Goal: Information Seeking & Learning: Learn about a topic

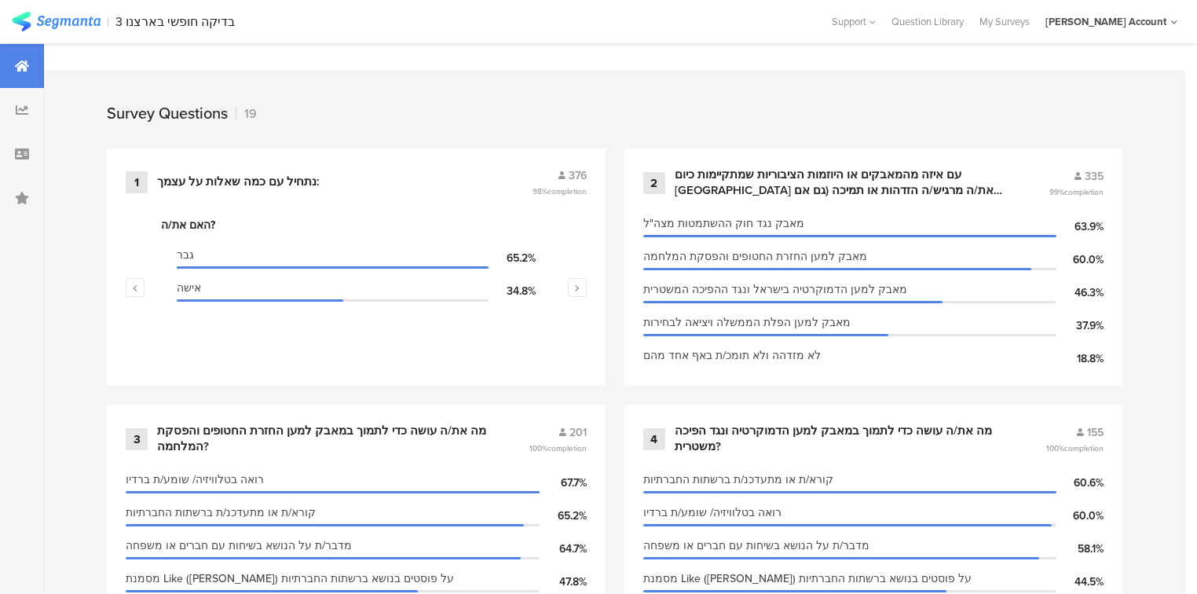
scroll to position [628, 0]
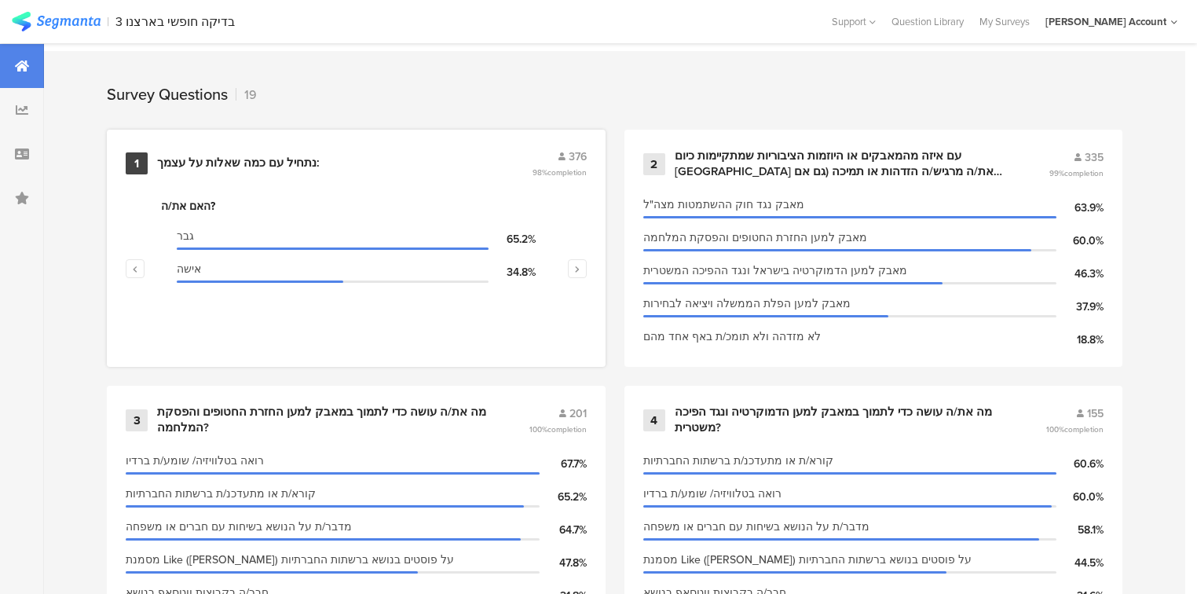
click at [244, 159] on div "נתחיל עם כמה ﻿שאלות על עצמך:" at bounding box center [238, 164] width 163 height 16
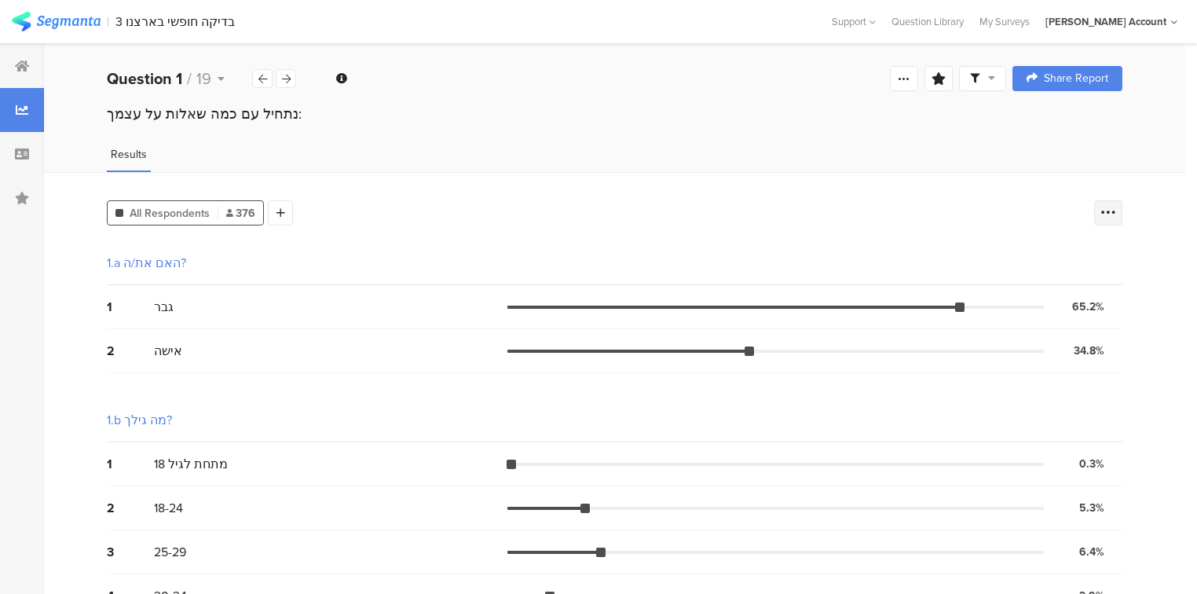
click at [1111, 205] on icon at bounding box center [1109, 213] width 16 height 16
click at [1112, 293] on span at bounding box center [1107, 290] width 24 height 13
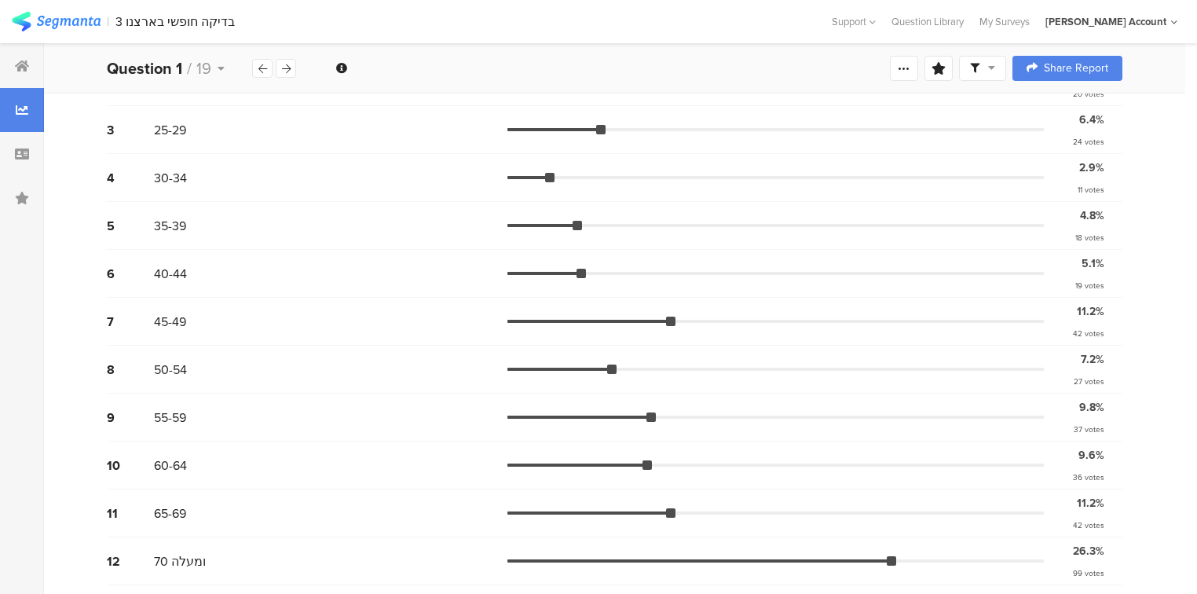
scroll to position [63, 0]
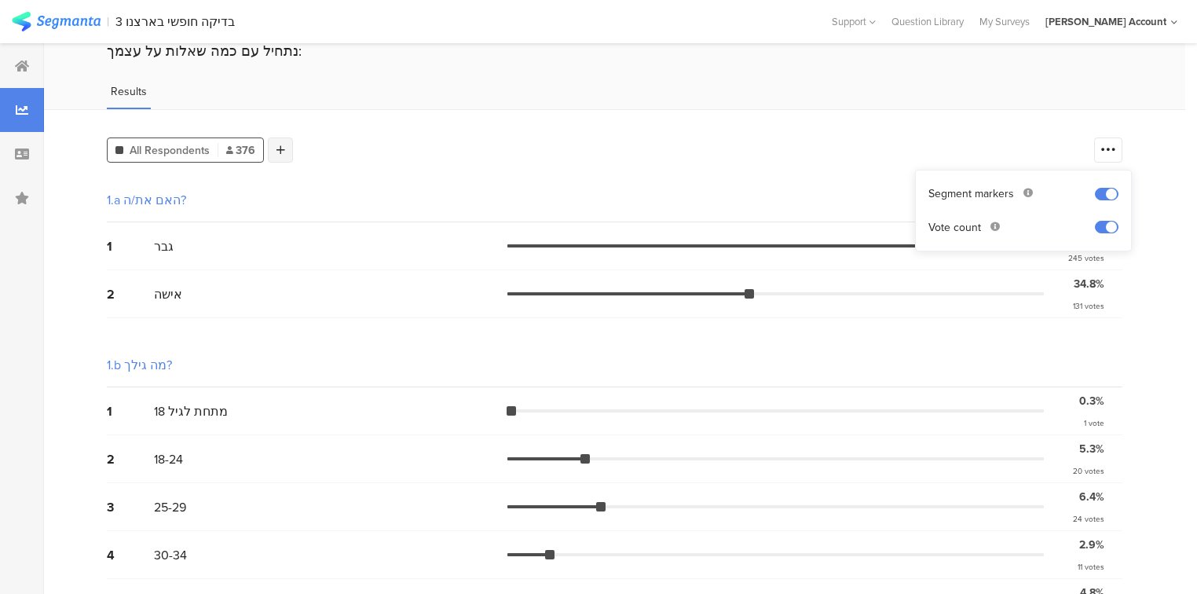
click at [286, 143] on div at bounding box center [280, 149] width 25 height 25
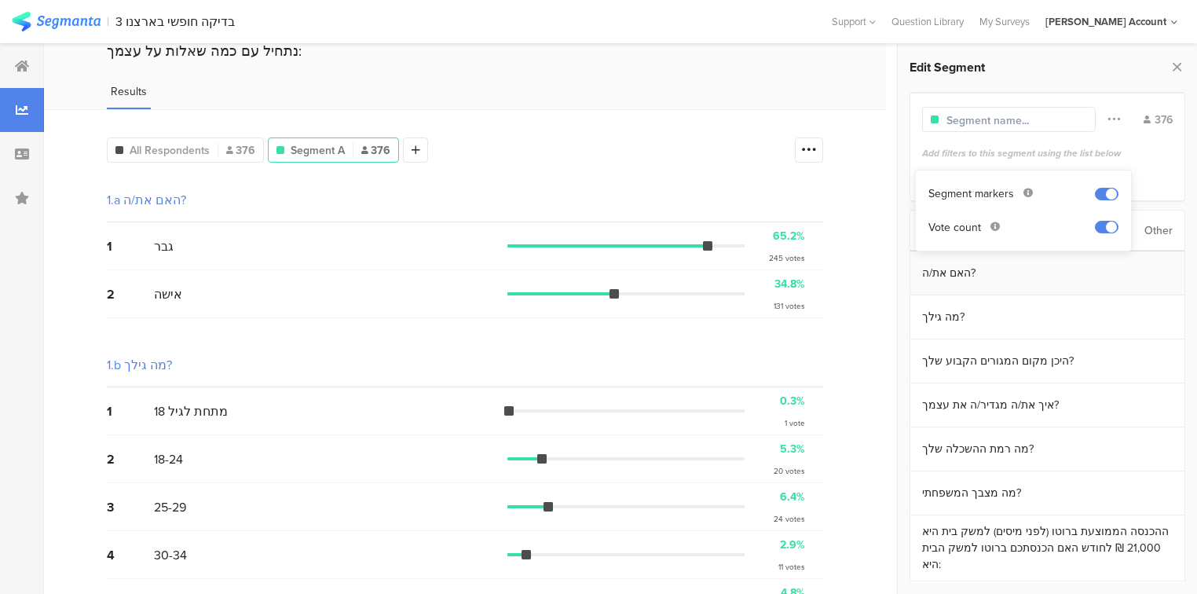
click at [972, 277] on section "האם את/ה?" at bounding box center [1047, 273] width 274 height 44
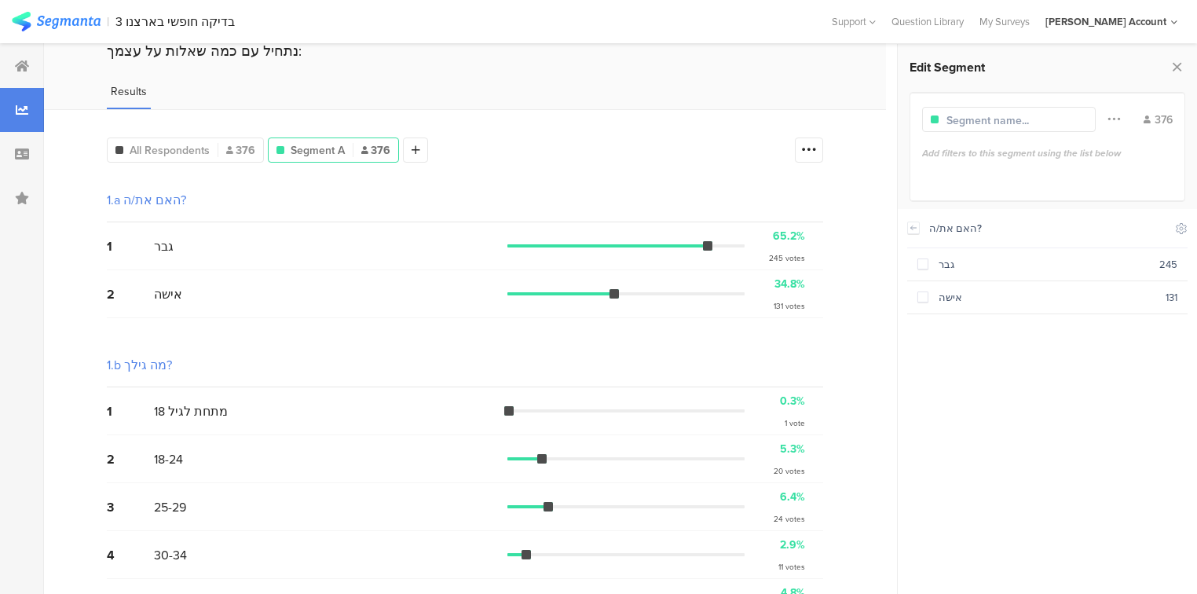
click at [972, 277] on section "גבר 245" at bounding box center [1047, 264] width 280 height 33
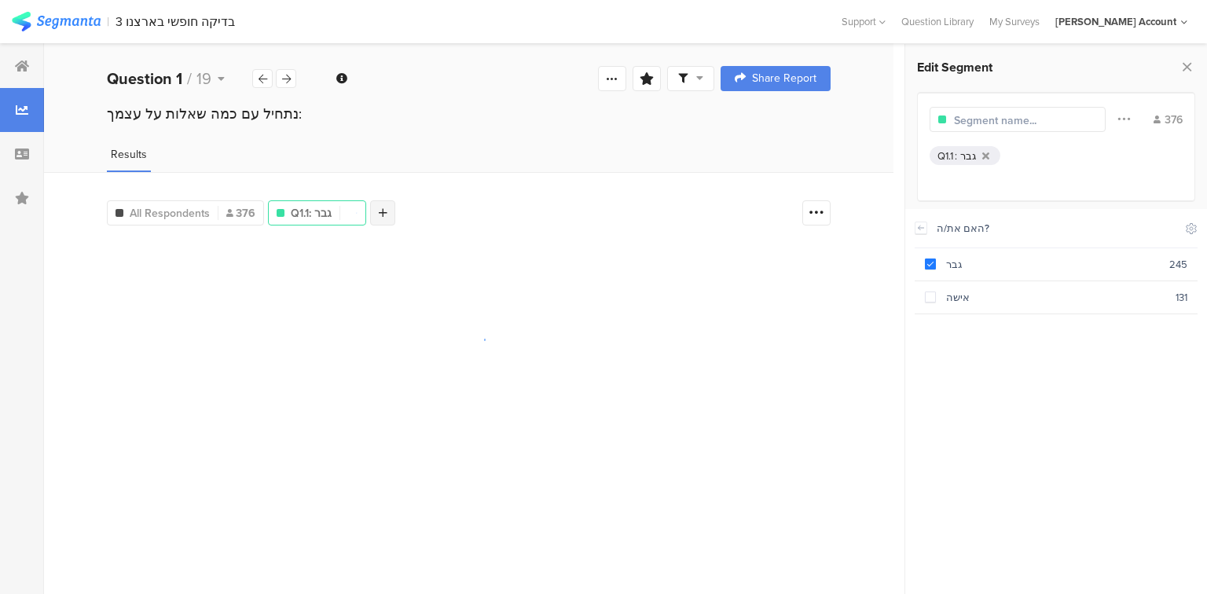
click at [390, 208] on div at bounding box center [382, 212] width 25 height 25
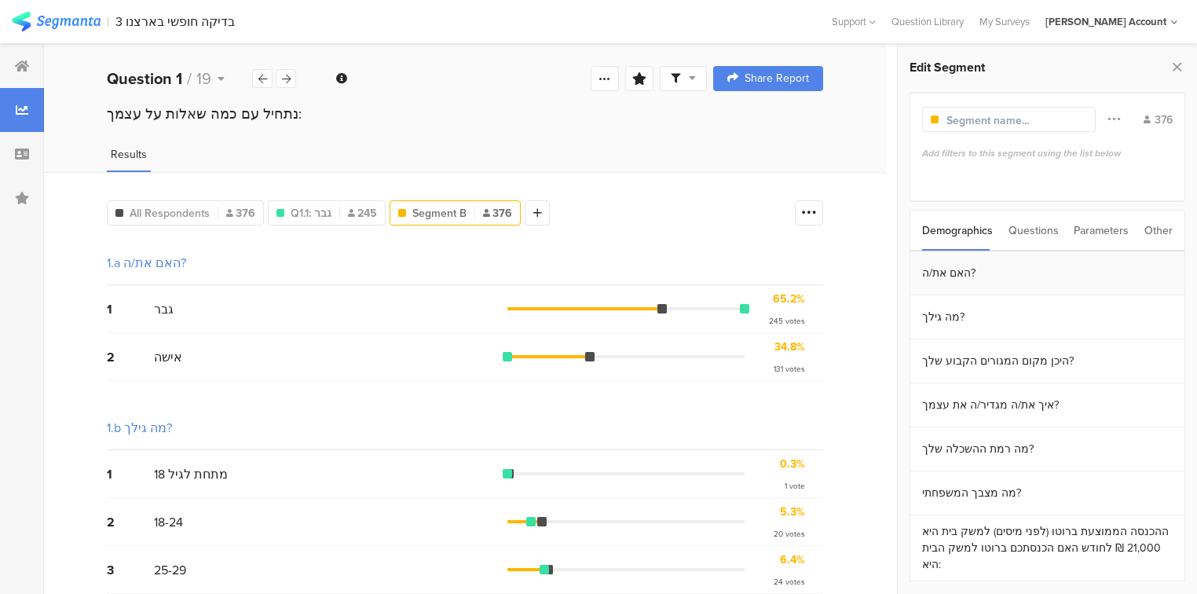
click at [930, 267] on section "האם את/ה?" at bounding box center [1047, 273] width 274 height 44
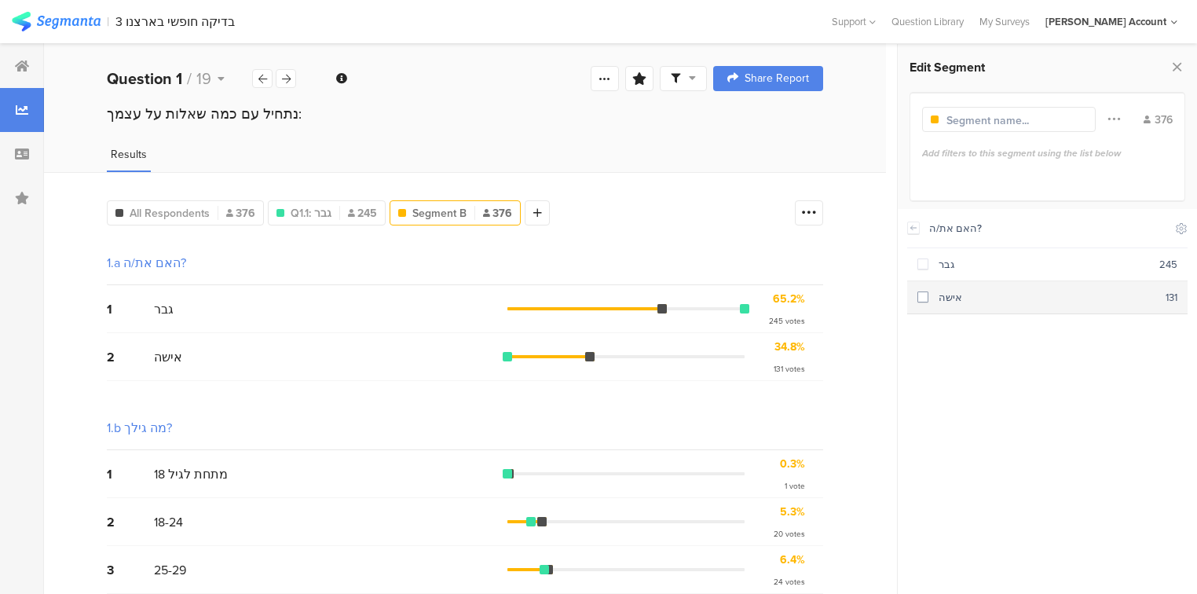
click at [949, 298] on div "אישה" at bounding box center [1046, 297] width 237 height 15
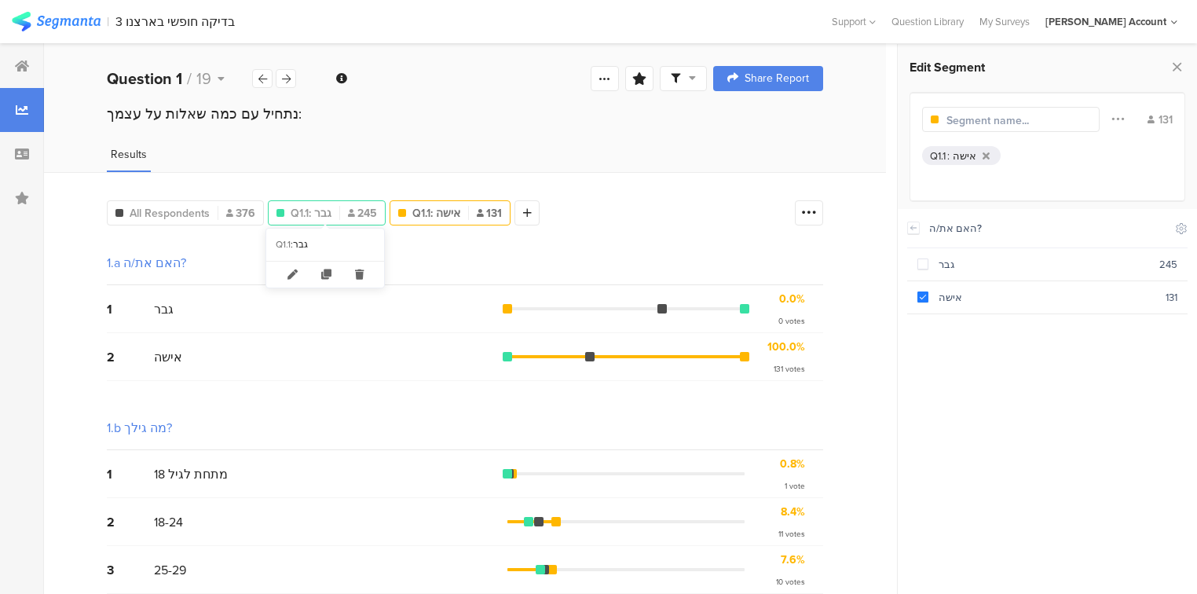
click at [327, 210] on span "Q1.1: גבר" at bounding box center [311, 213] width 41 height 16
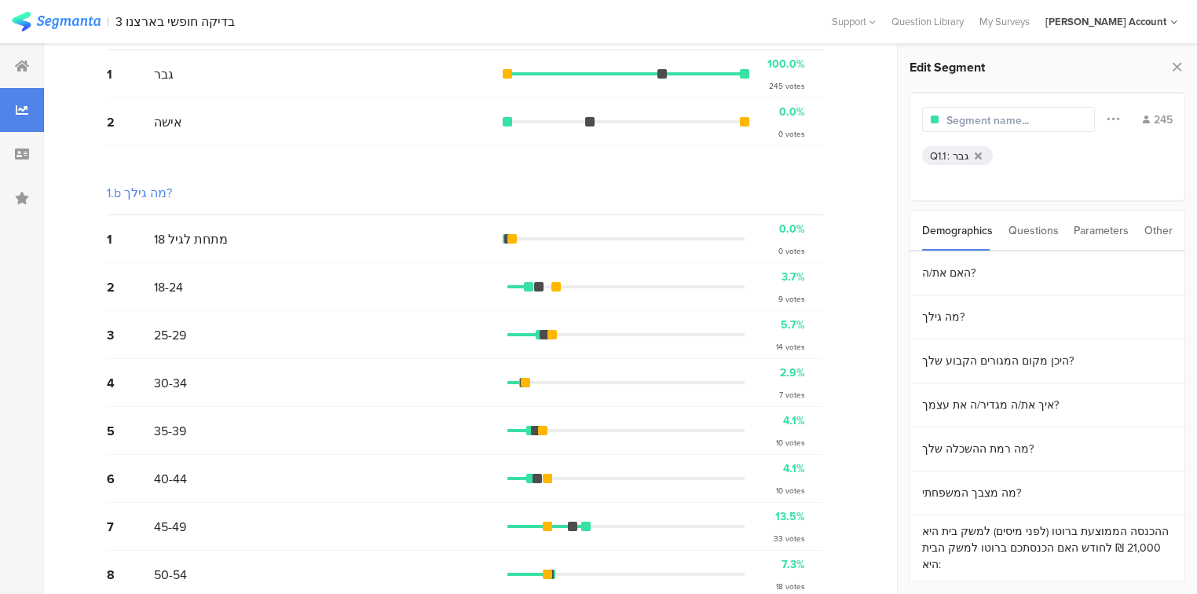
scroll to position [63, 0]
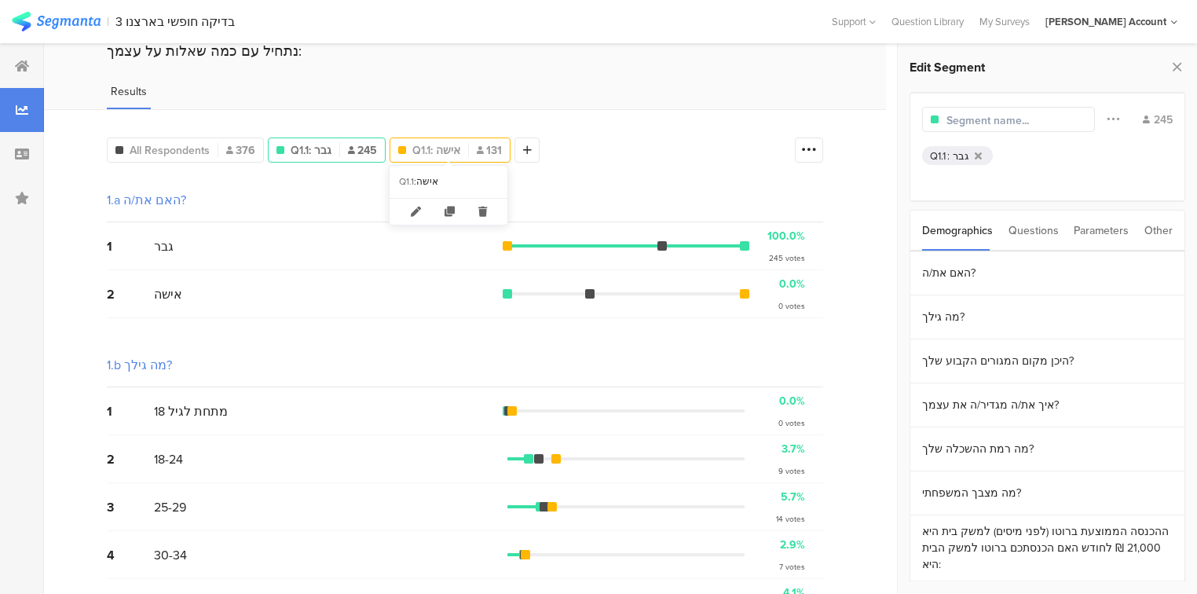
click at [439, 151] on span "Q1.1: אישה" at bounding box center [436, 150] width 48 height 16
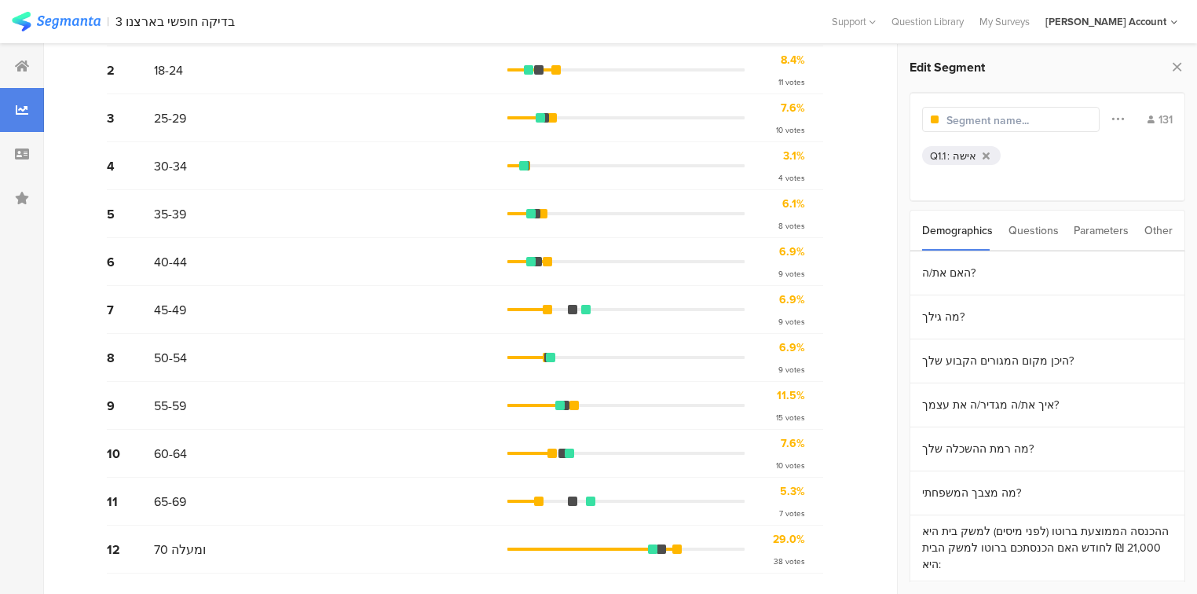
scroll to position [628, 0]
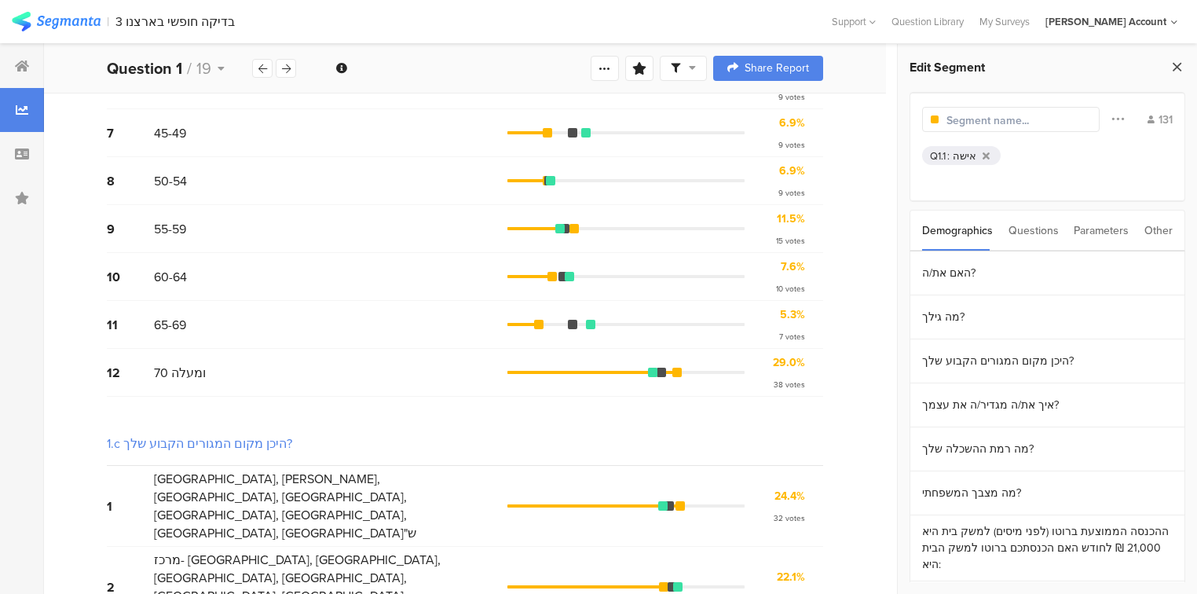
click at [1185, 60] on icon at bounding box center [1177, 67] width 16 height 22
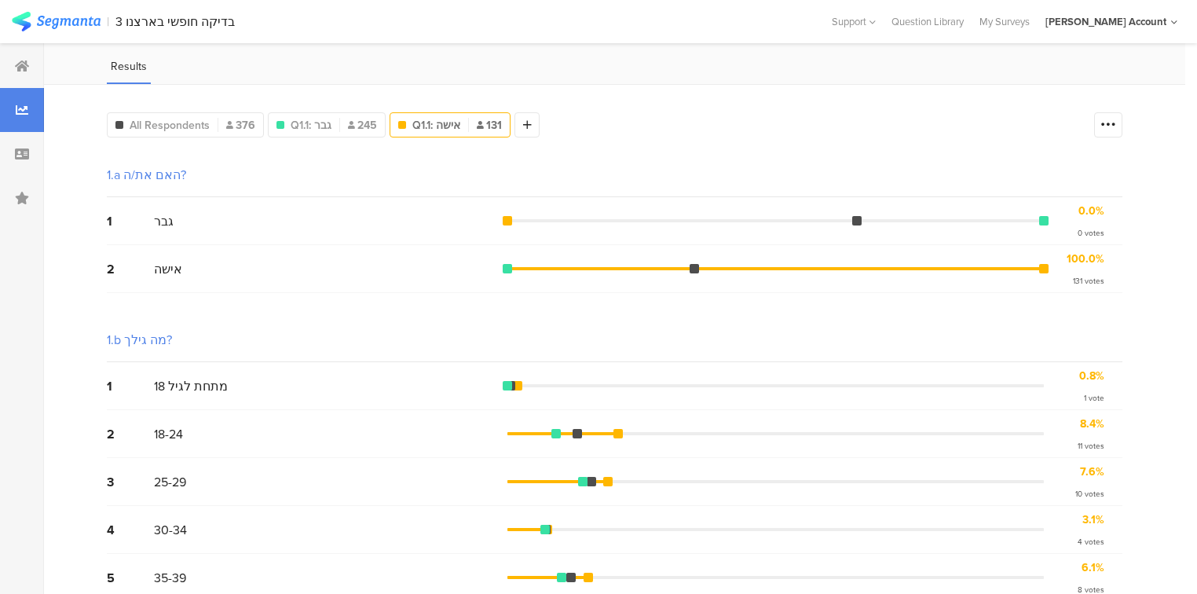
scroll to position [0, 0]
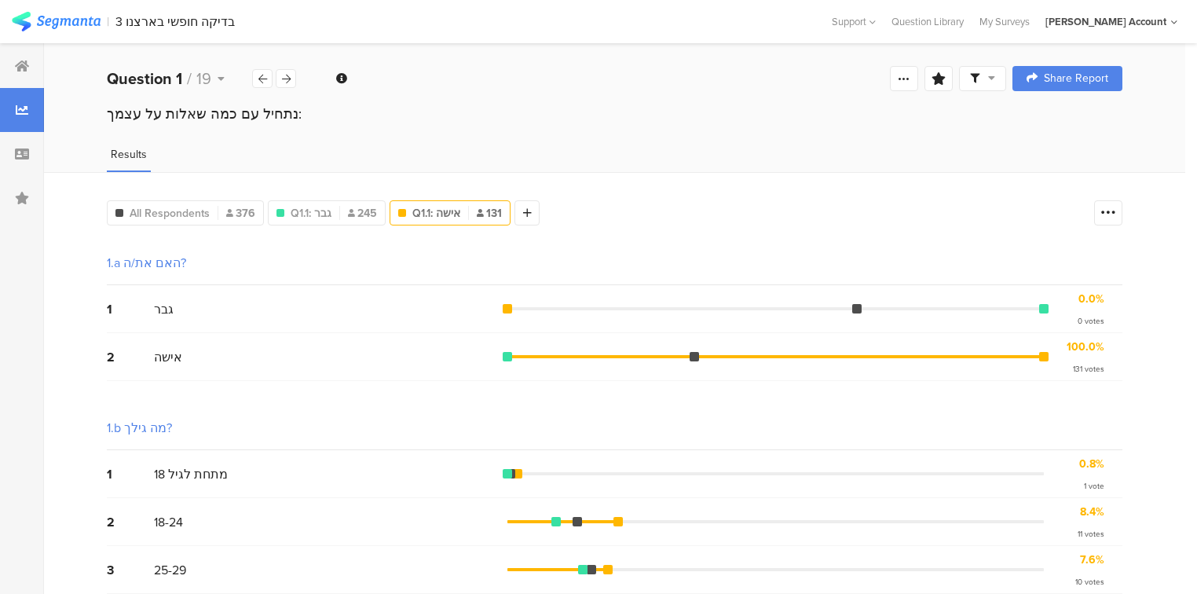
click at [991, 82] on span at bounding box center [982, 78] width 25 height 14
click at [1072, 119] on span at bounding box center [1066, 123] width 24 height 13
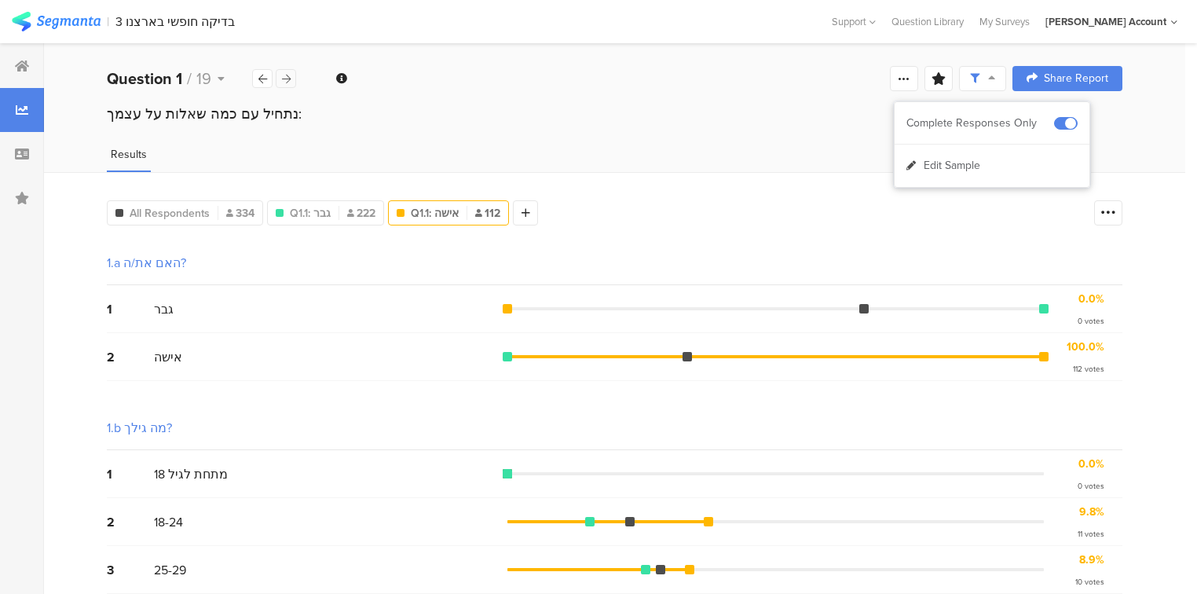
click at [288, 82] on icon at bounding box center [286, 79] width 9 height 10
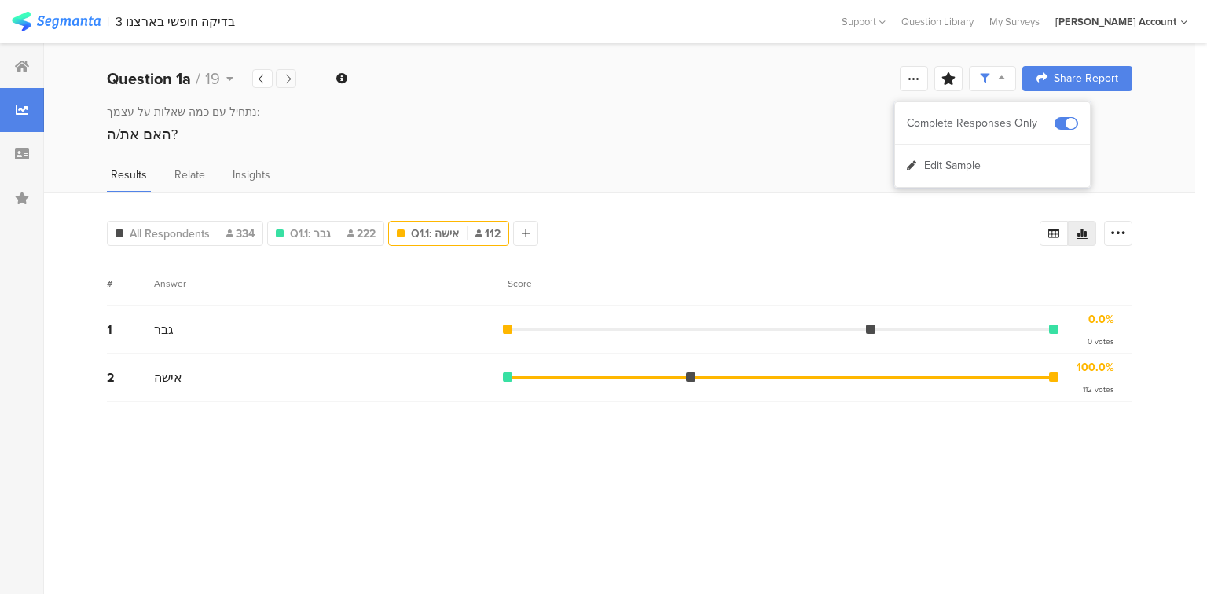
click at [286, 82] on icon at bounding box center [286, 79] width 9 height 10
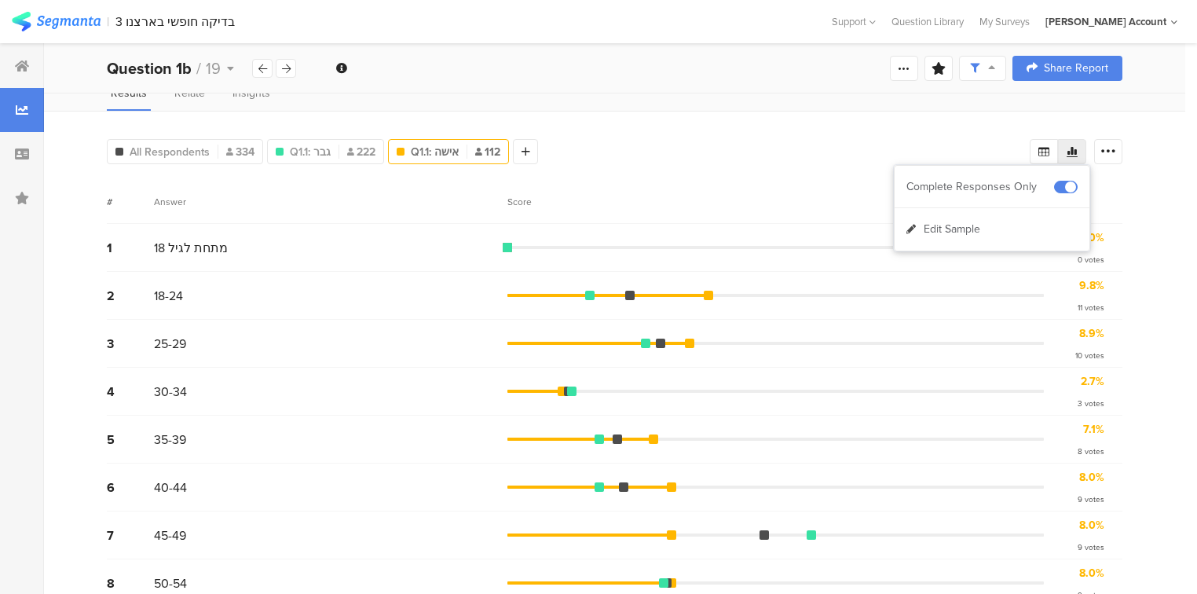
scroll to position [19, 0]
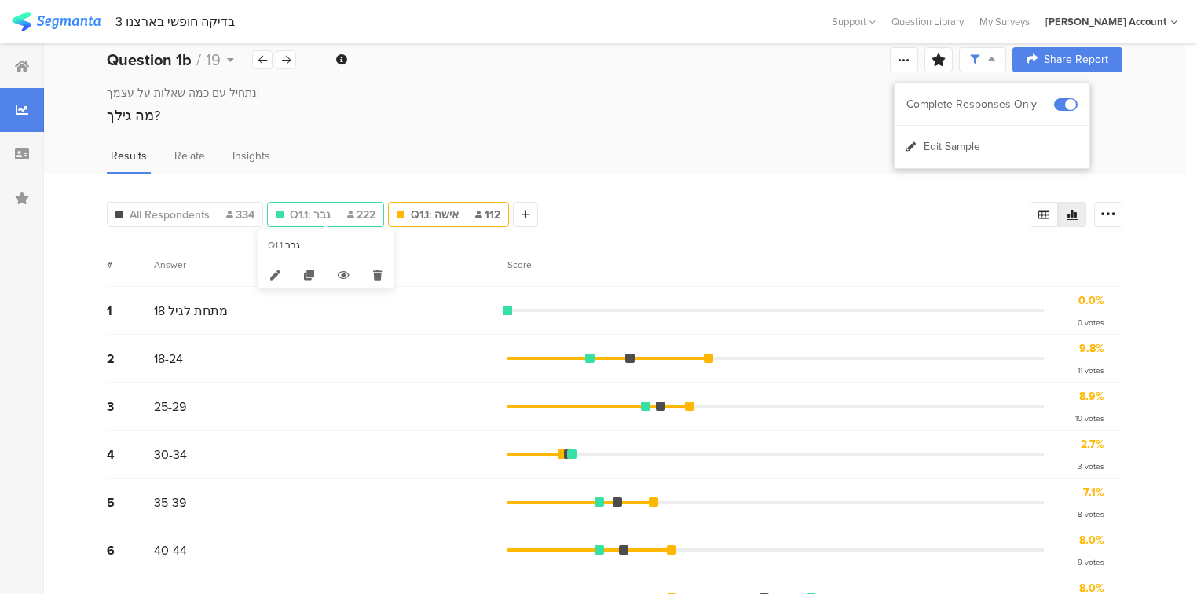
click at [321, 207] on span "Q1.1: גבר" at bounding box center [310, 215] width 41 height 16
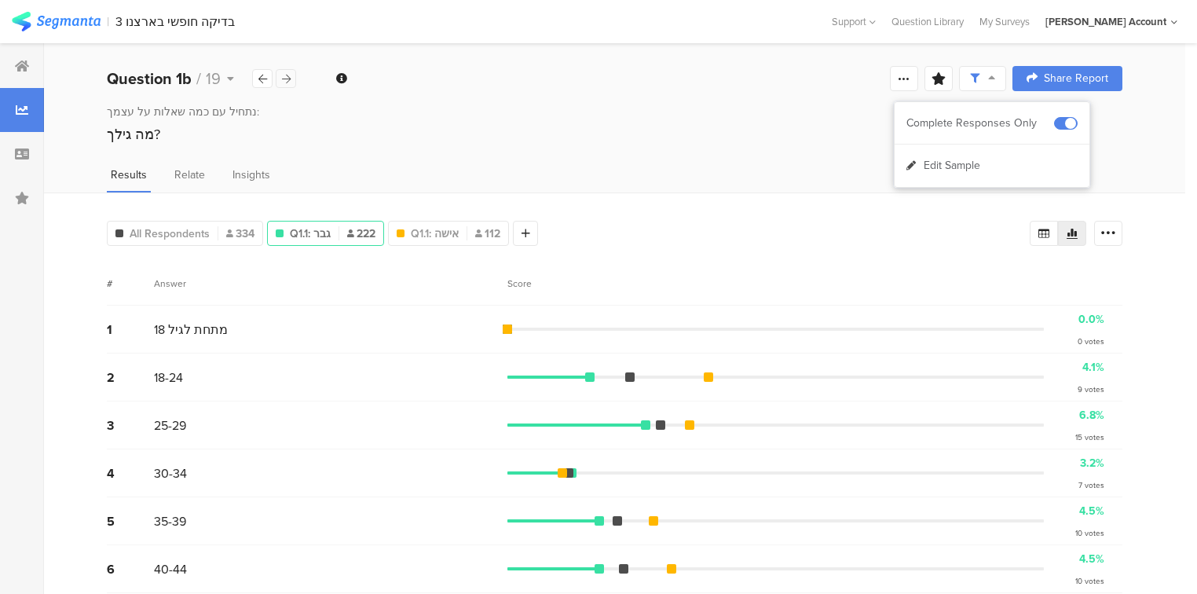
click at [286, 82] on icon at bounding box center [286, 79] width 9 height 10
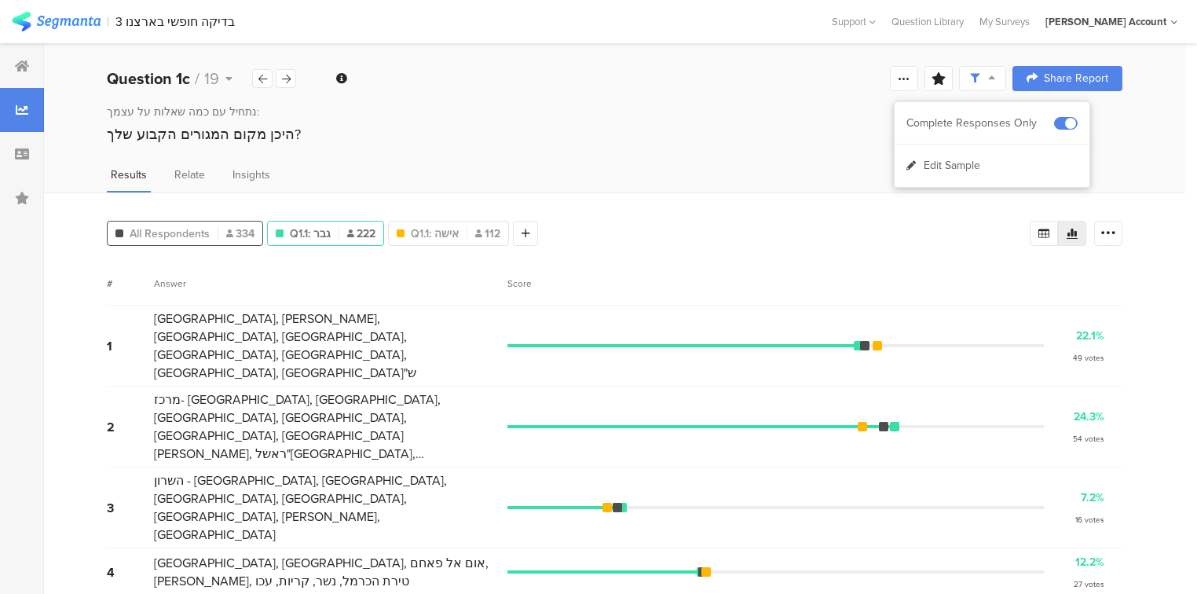
click at [211, 236] on div "All Respondents 334" at bounding box center [185, 233] width 155 height 16
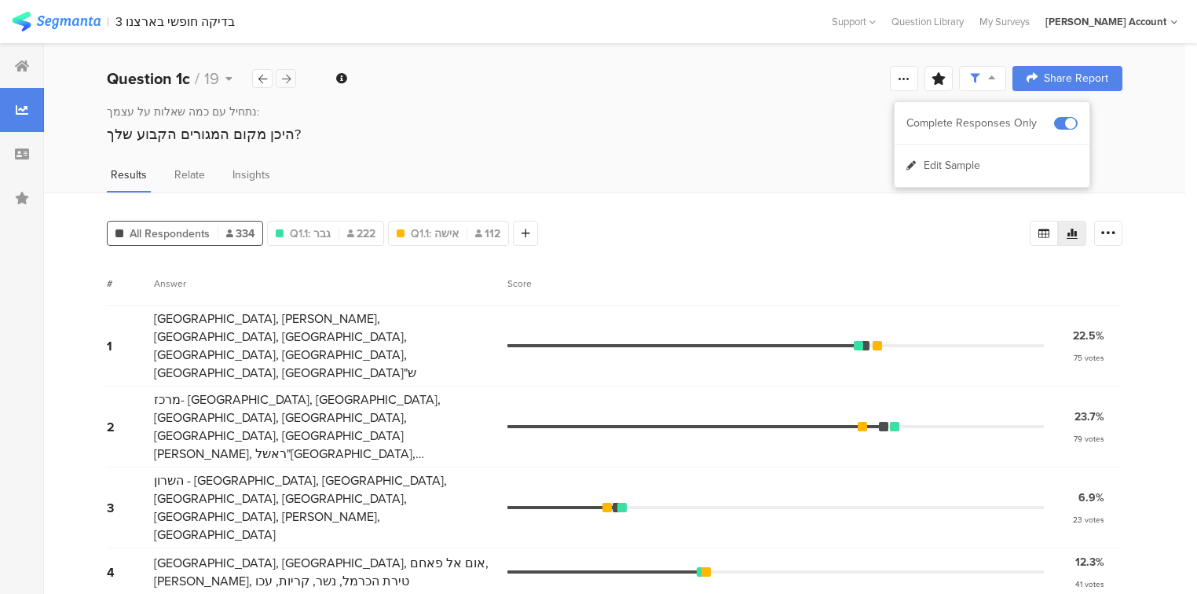
click at [290, 79] on icon at bounding box center [286, 79] width 9 height 10
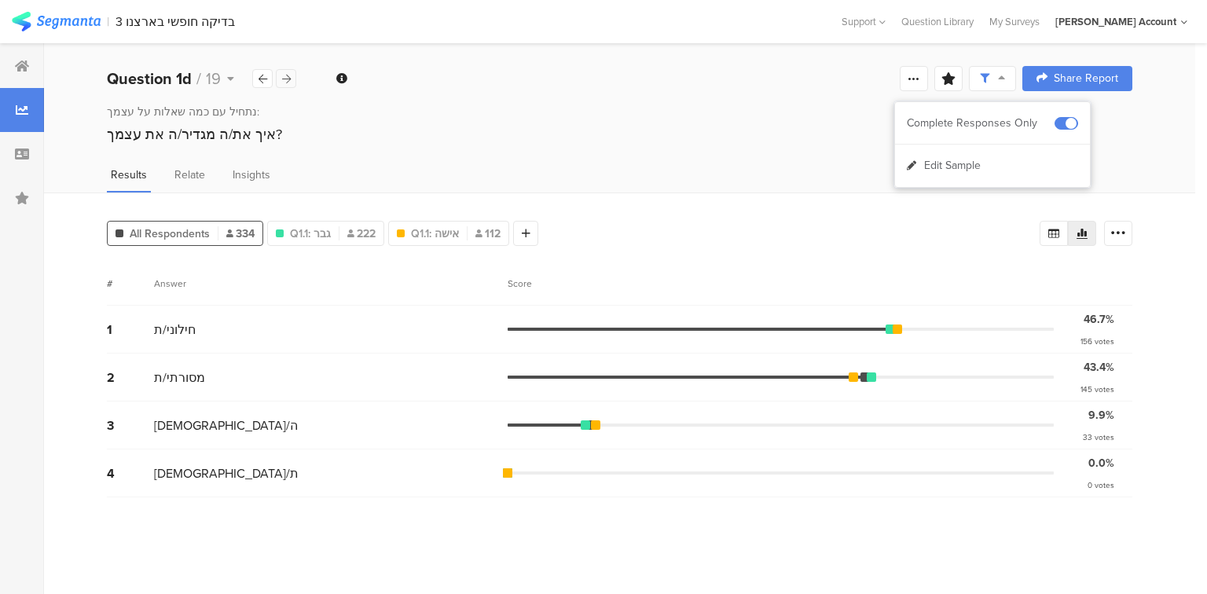
click at [290, 78] on icon at bounding box center [286, 79] width 9 height 10
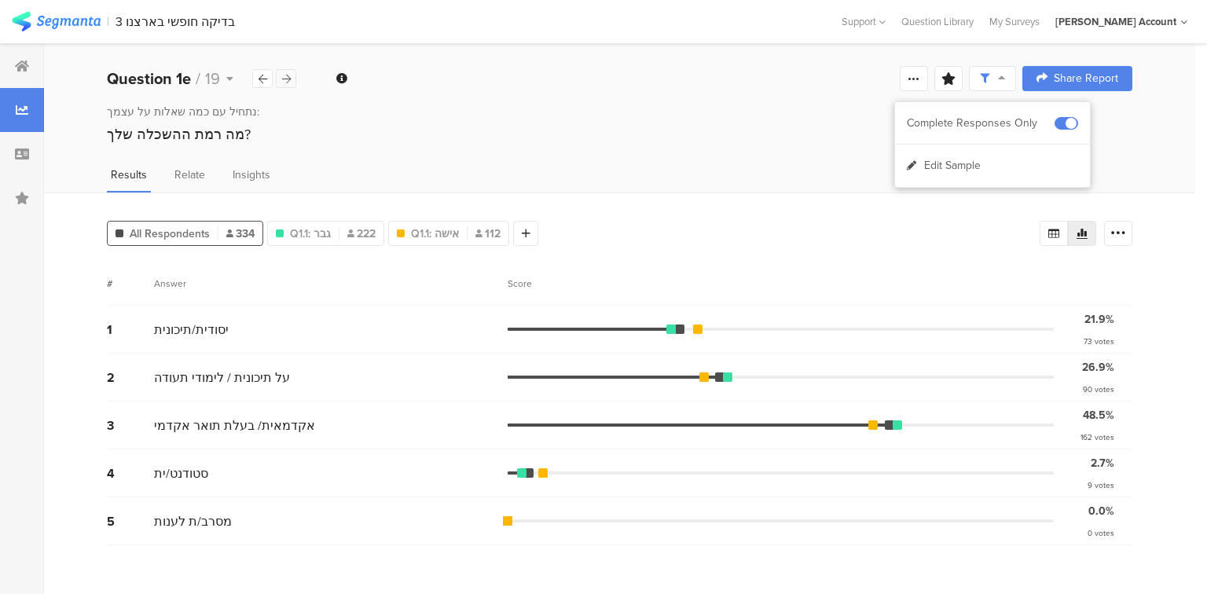
click at [290, 78] on icon at bounding box center [286, 79] width 9 height 10
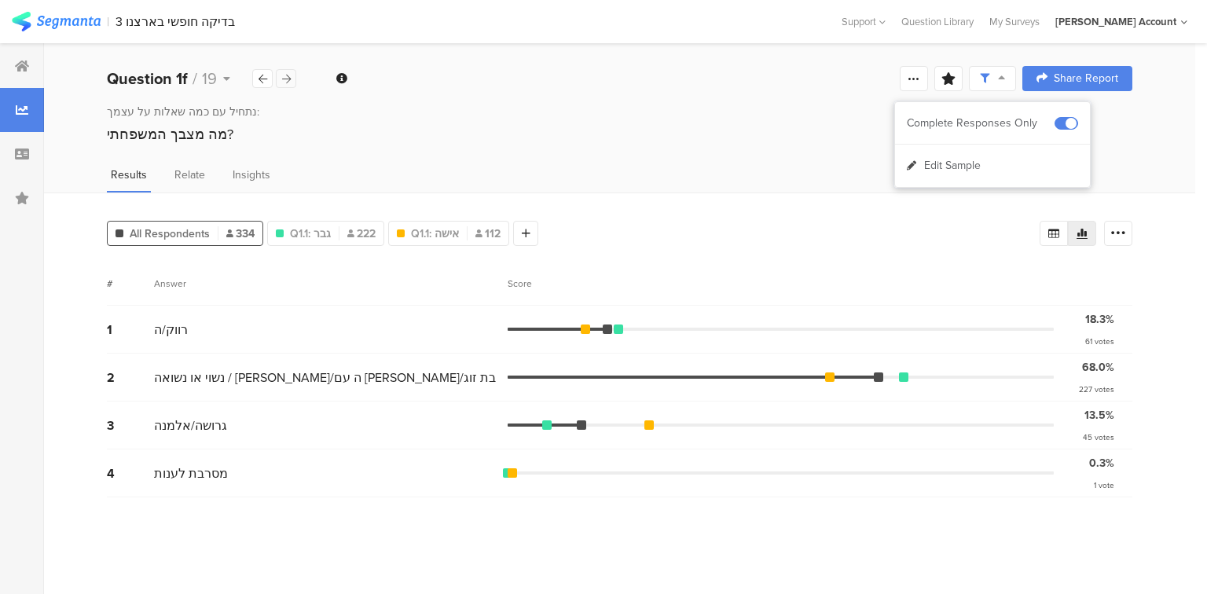
click at [290, 78] on icon at bounding box center [286, 79] width 9 height 10
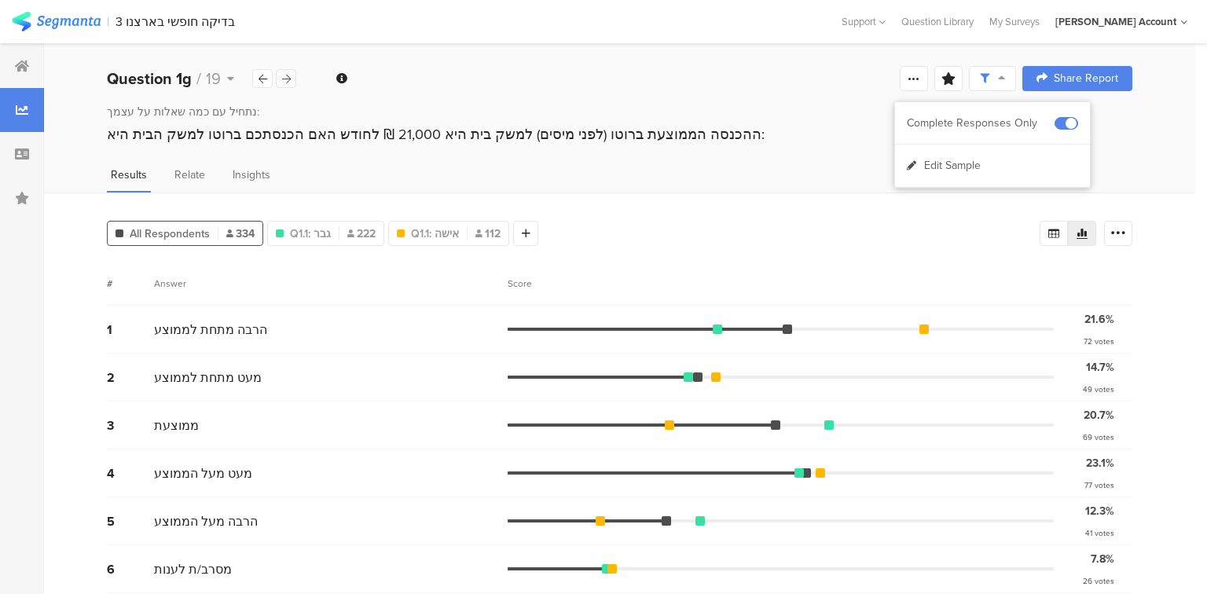
click at [290, 78] on icon at bounding box center [286, 79] width 9 height 10
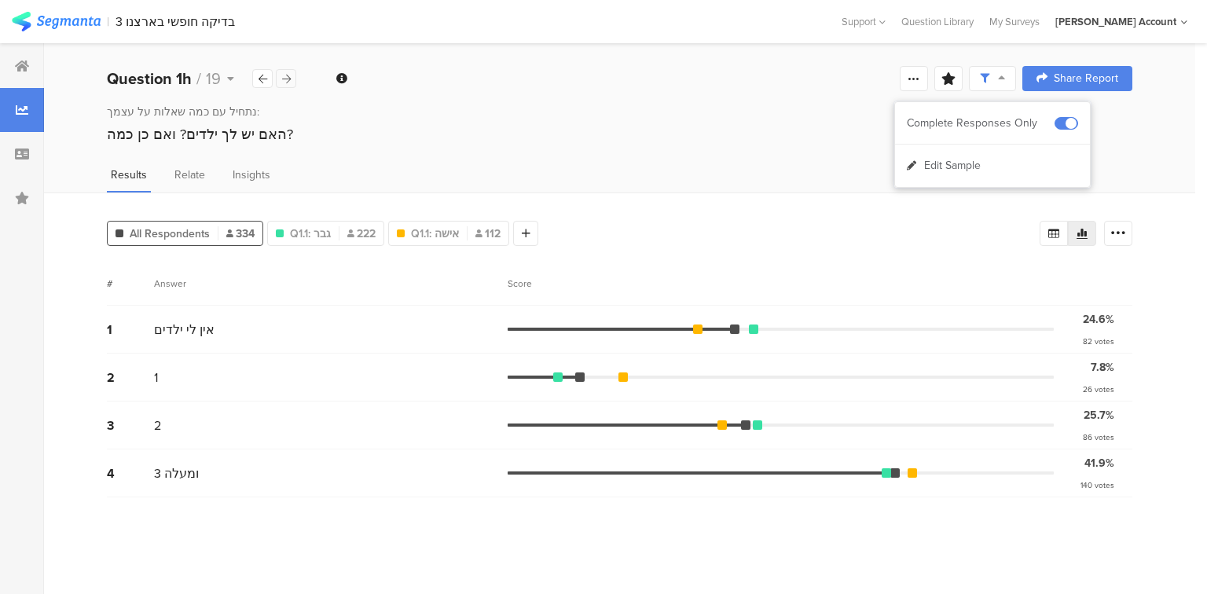
click at [290, 78] on icon at bounding box center [286, 79] width 9 height 10
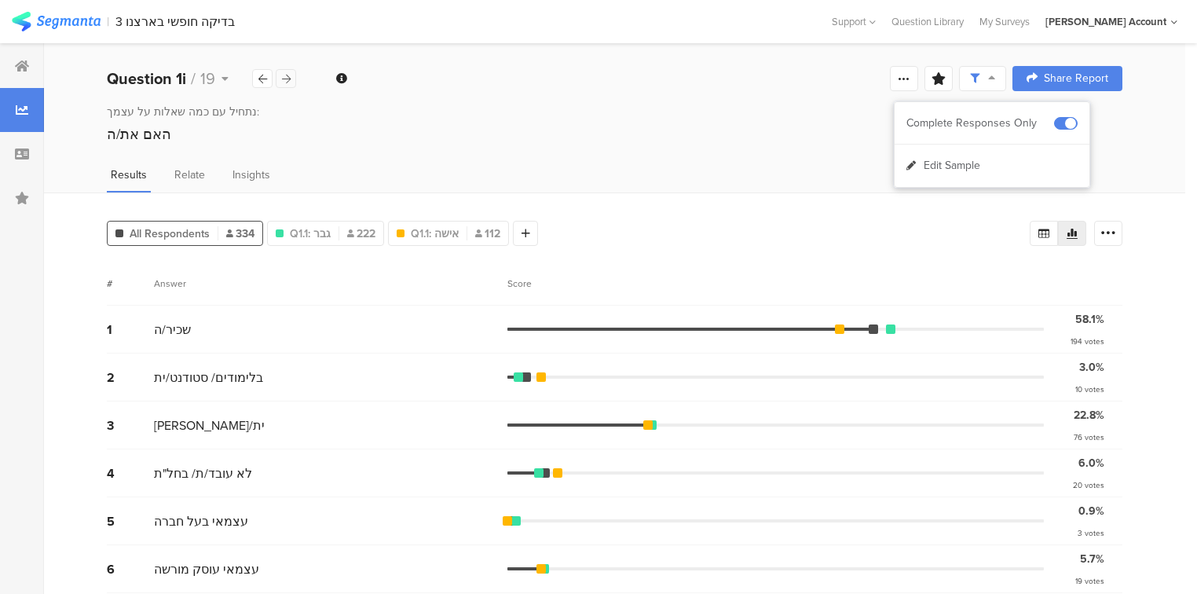
click at [290, 78] on icon at bounding box center [286, 79] width 9 height 10
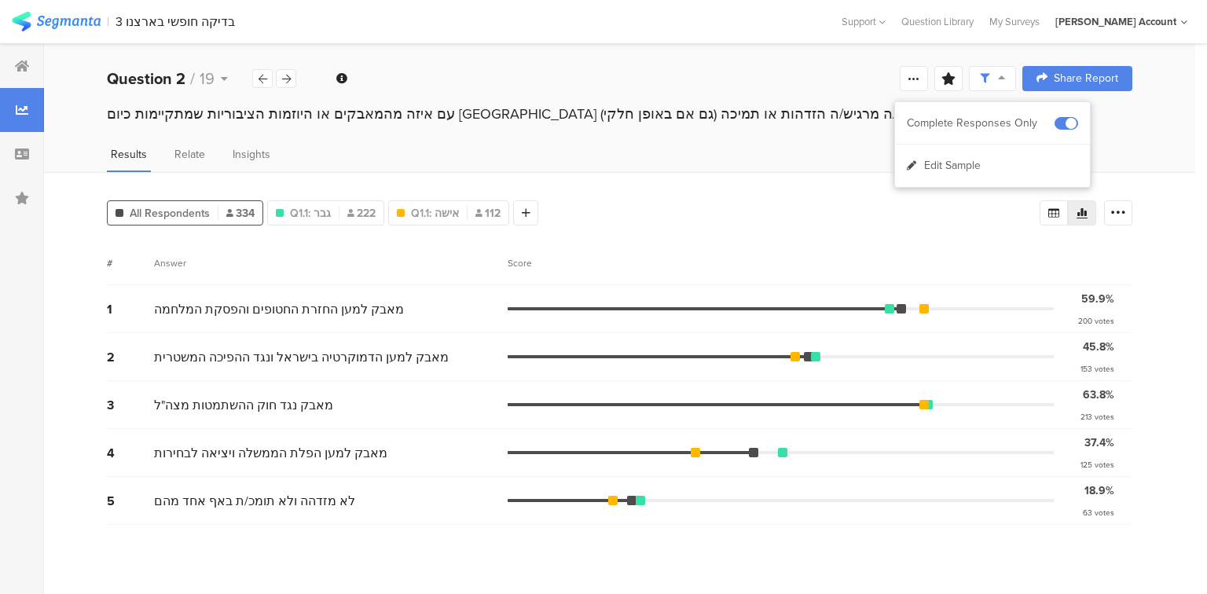
click at [527, 258] on div "Score" at bounding box center [523, 263] width 33 height 14
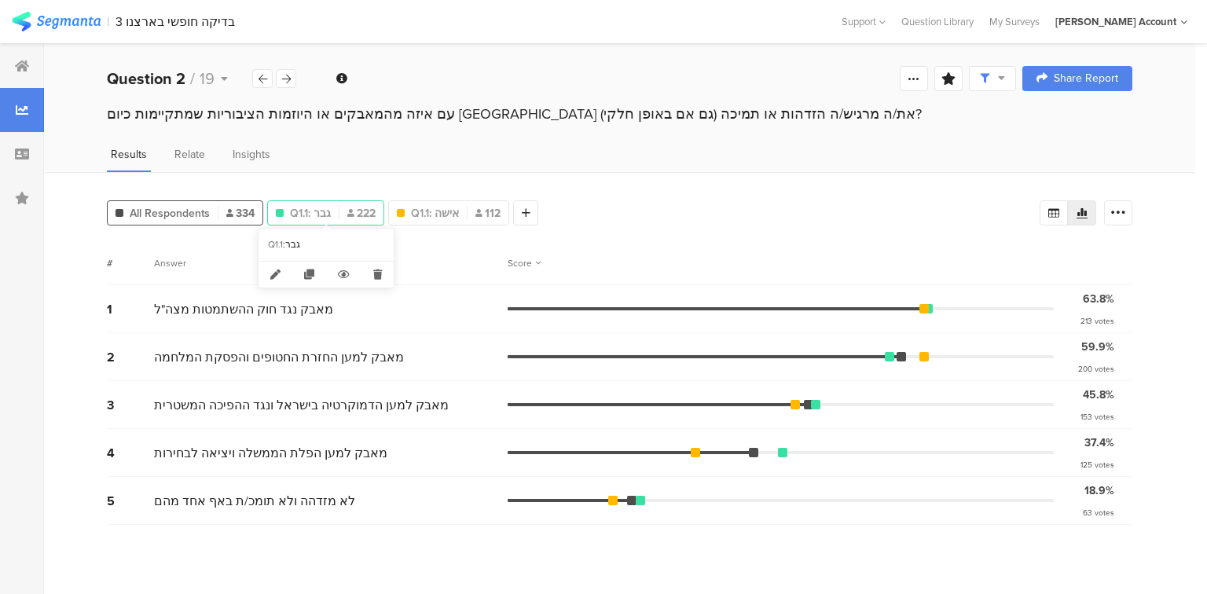
click at [350, 215] on span "222" at bounding box center [361, 213] width 28 height 16
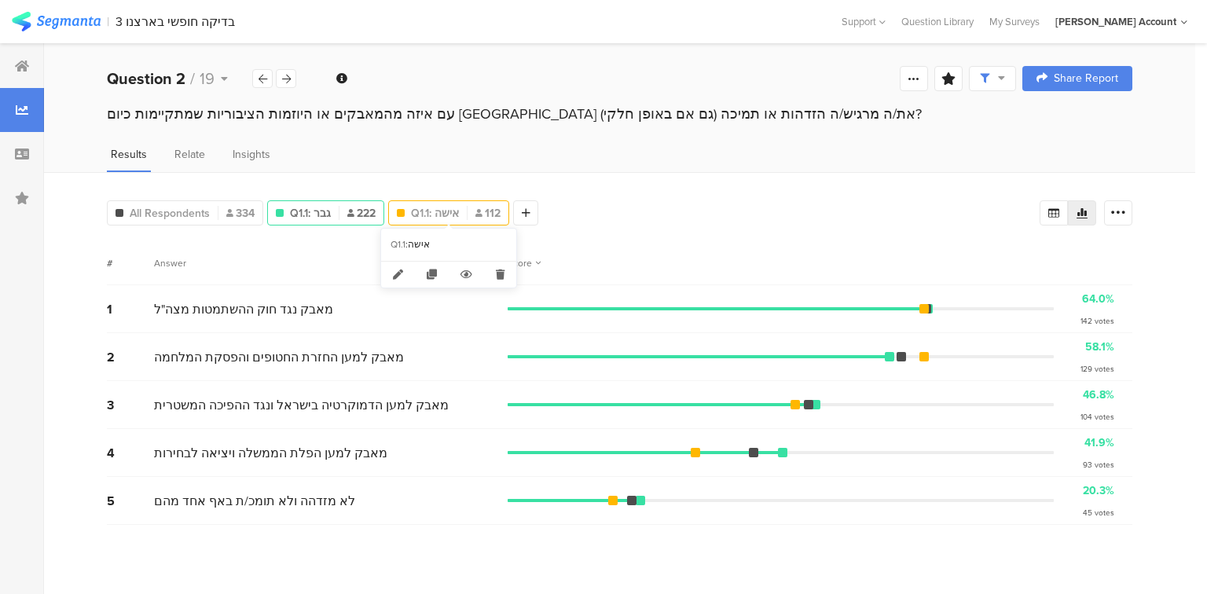
click at [449, 211] on span "Q1.1: אישה" at bounding box center [435, 213] width 48 height 16
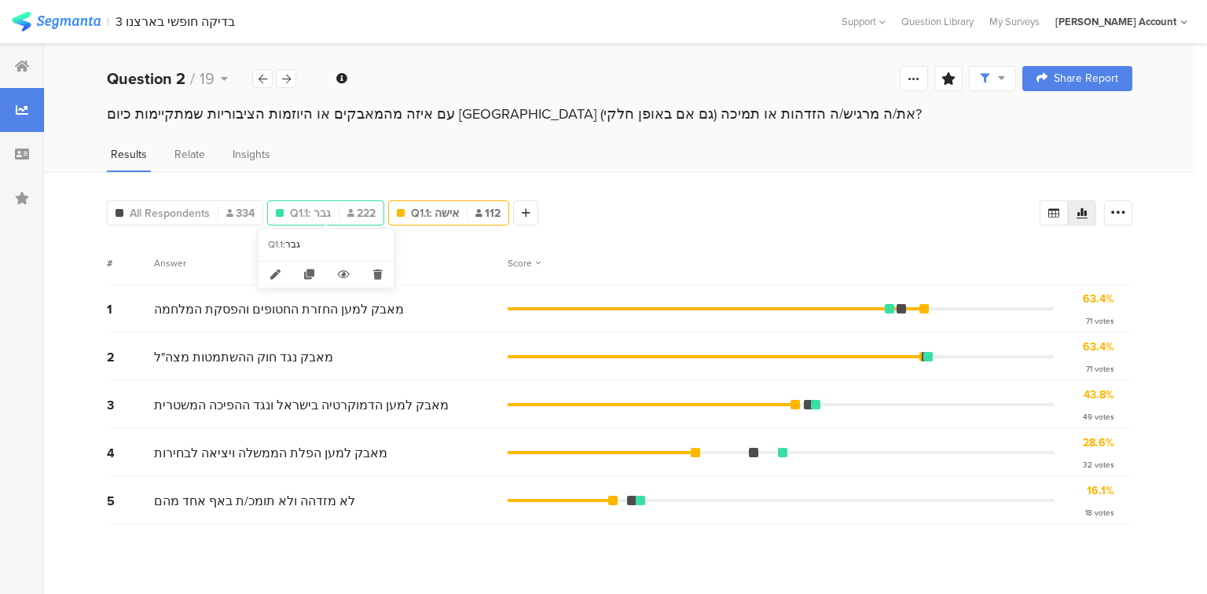
click at [336, 214] on div "Q1.1: גבר 222" at bounding box center [325, 213] width 115 height 16
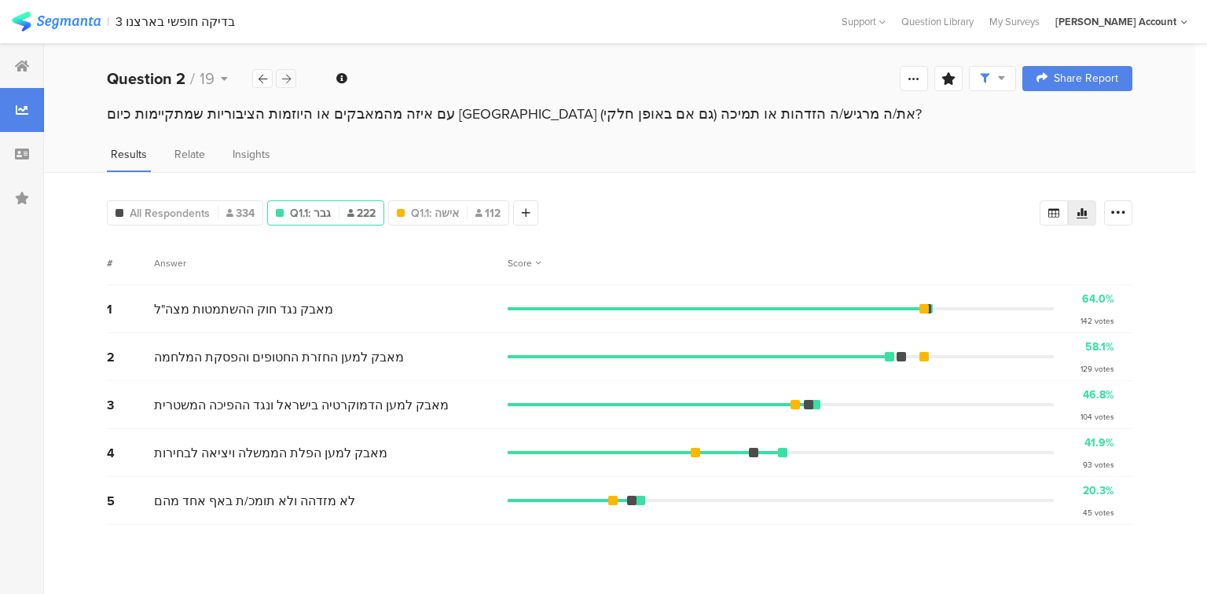
click at [285, 81] on icon at bounding box center [286, 79] width 9 height 10
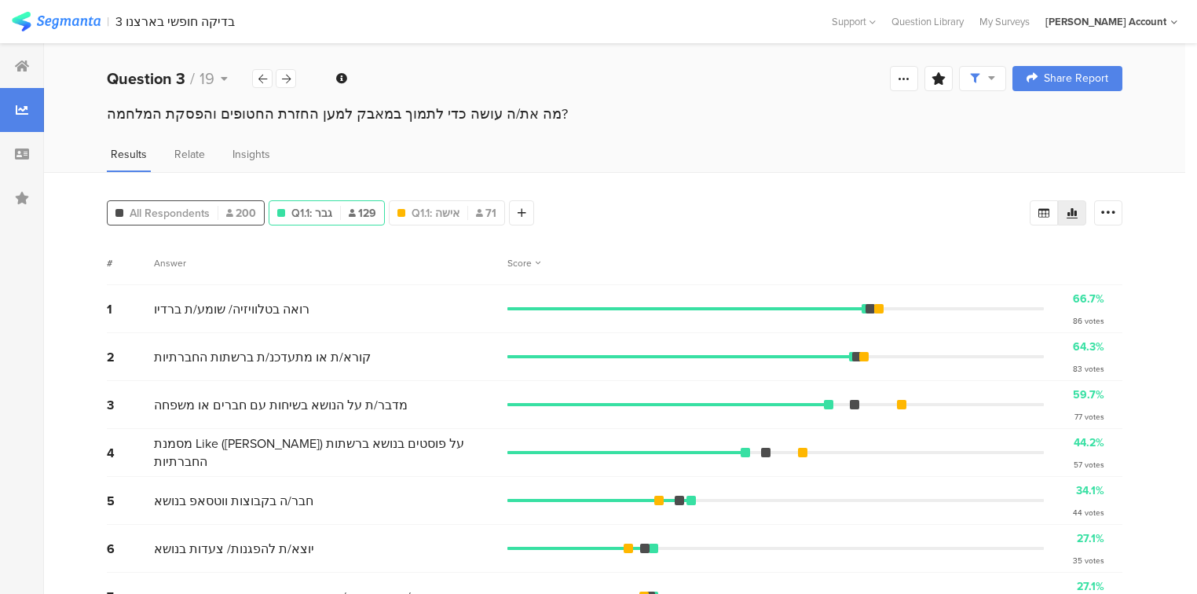
click at [187, 213] on span "All Respondents" at bounding box center [170, 213] width 80 height 16
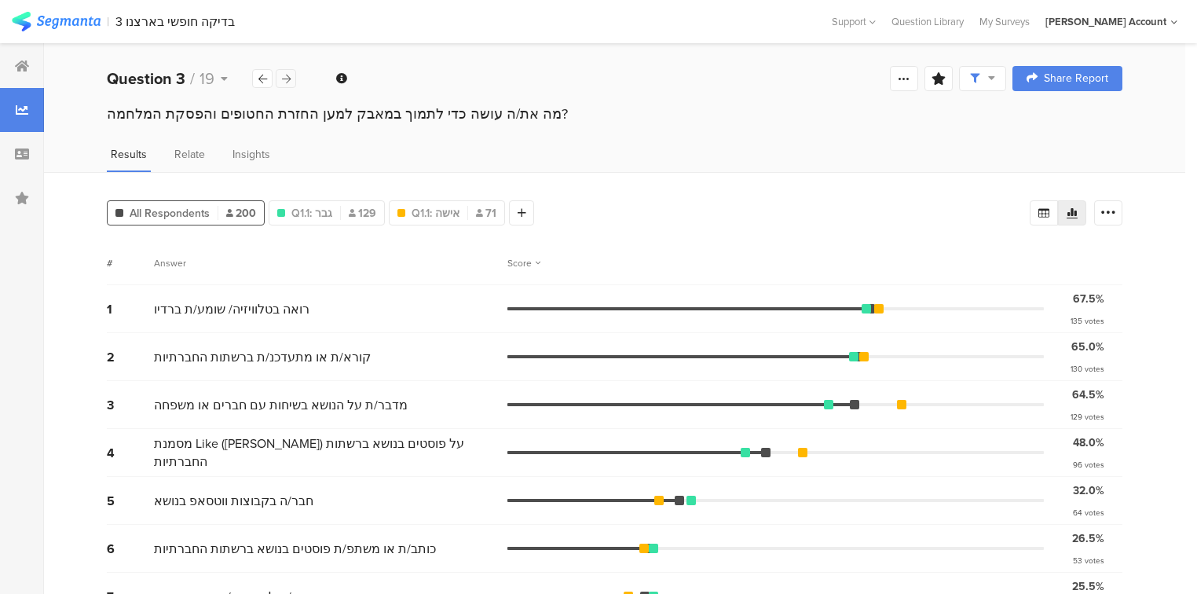
click at [288, 82] on icon at bounding box center [286, 79] width 9 height 10
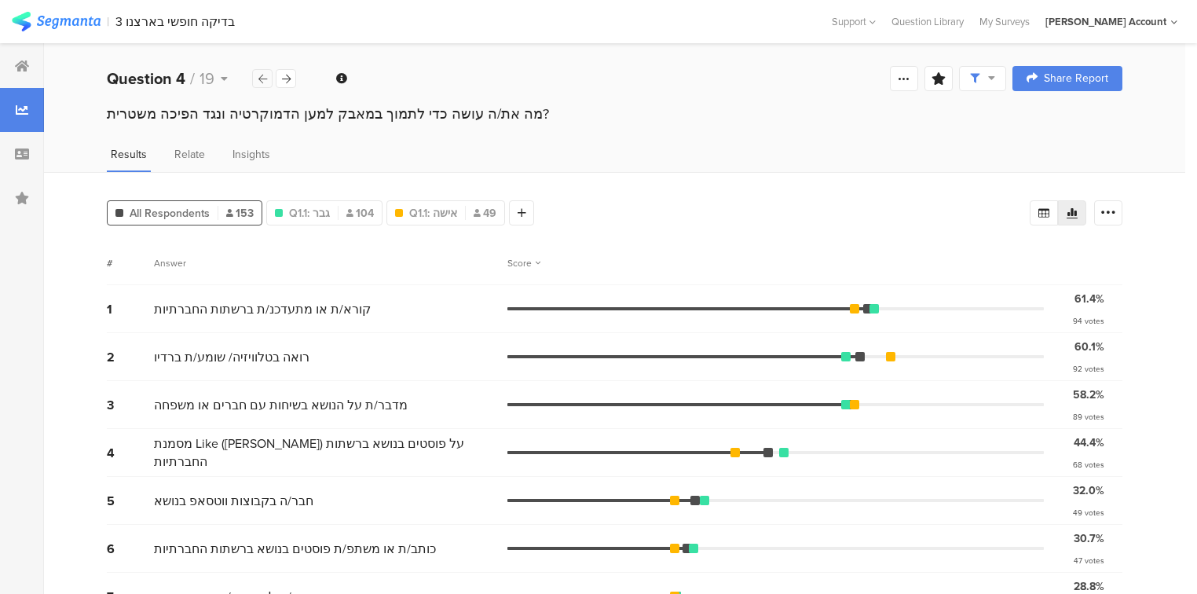
click at [255, 81] on div at bounding box center [262, 78] width 20 height 19
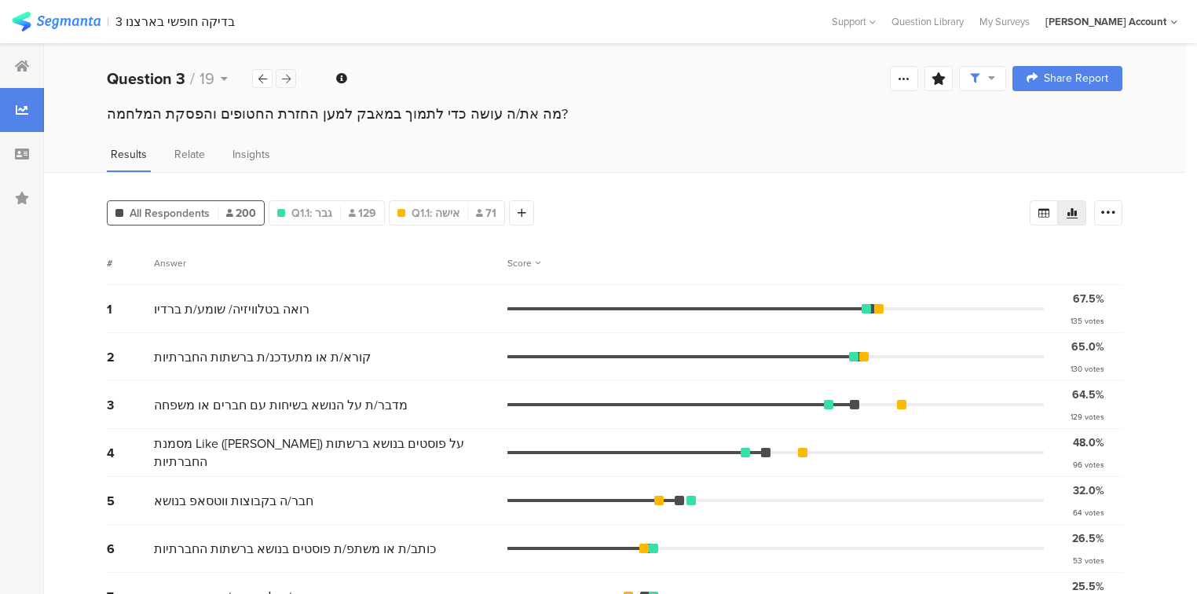
click at [287, 82] on icon at bounding box center [286, 79] width 9 height 10
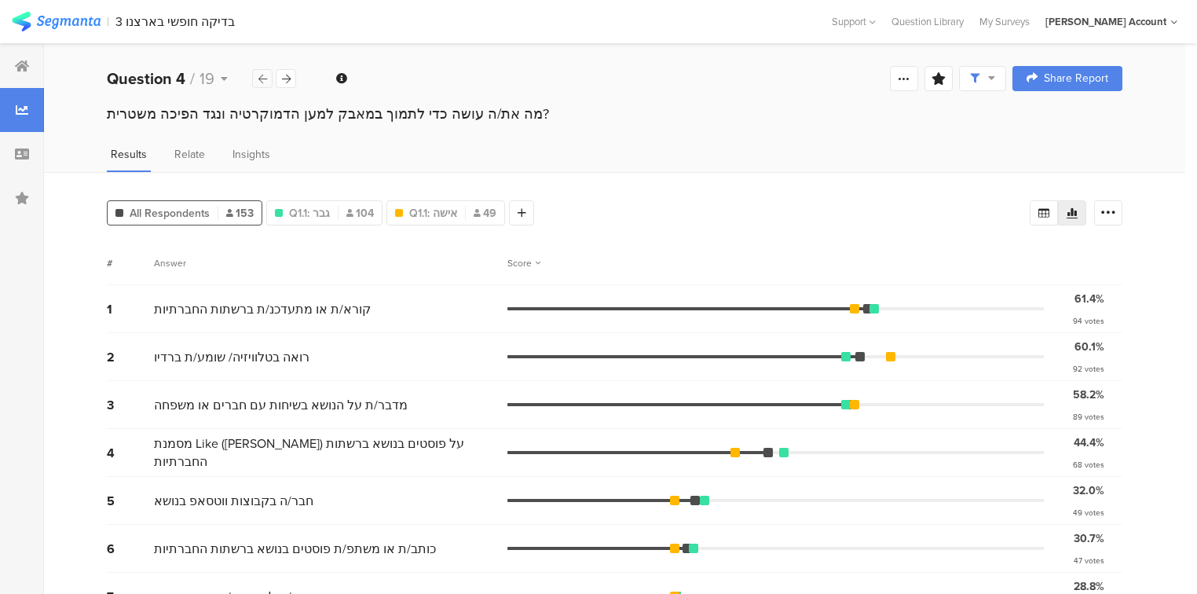
click at [264, 82] on icon at bounding box center [262, 79] width 9 height 10
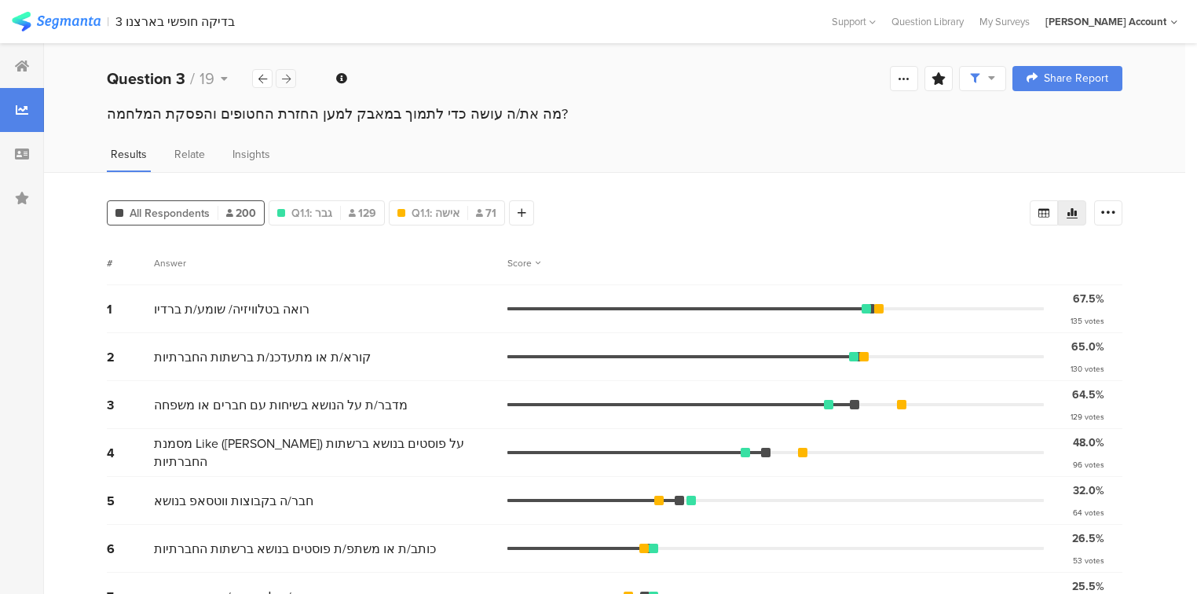
click at [290, 82] on icon at bounding box center [286, 79] width 9 height 10
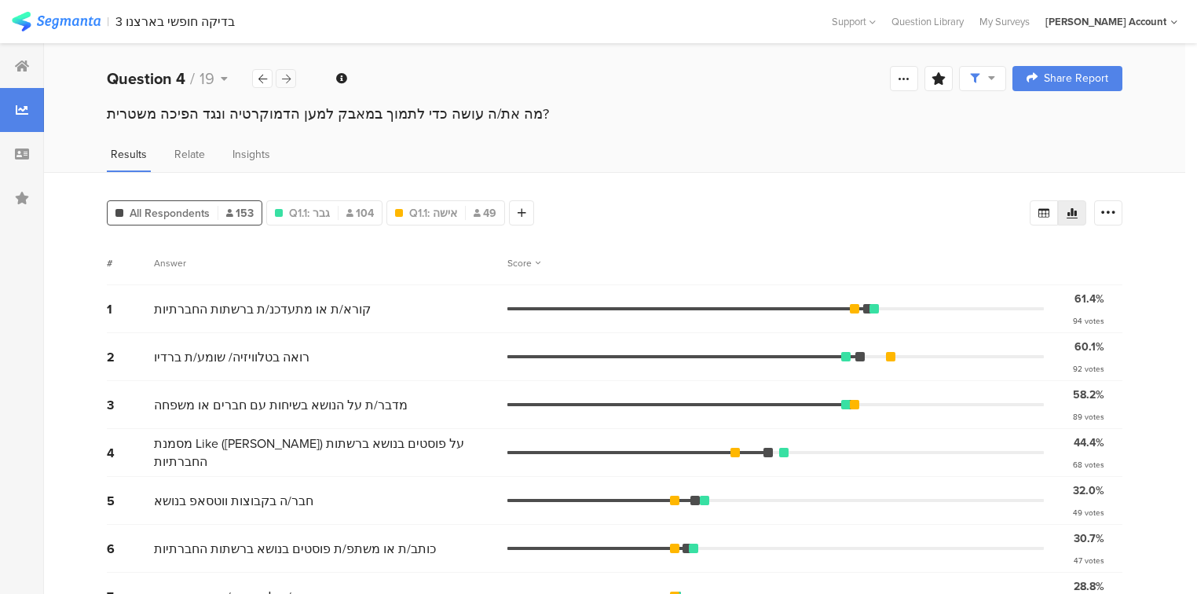
click at [290, 82] on icon at bounding box center [286, 79] width 9 height 10
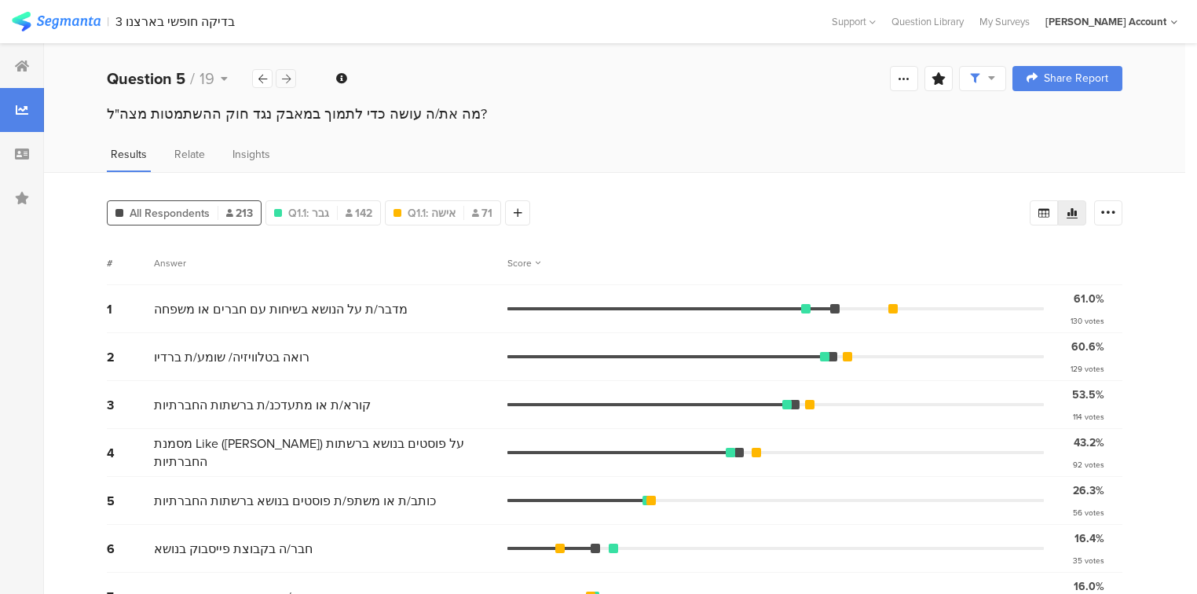
click at [290, 82] on icon at bounding box center [286, 79] width 9 height 10
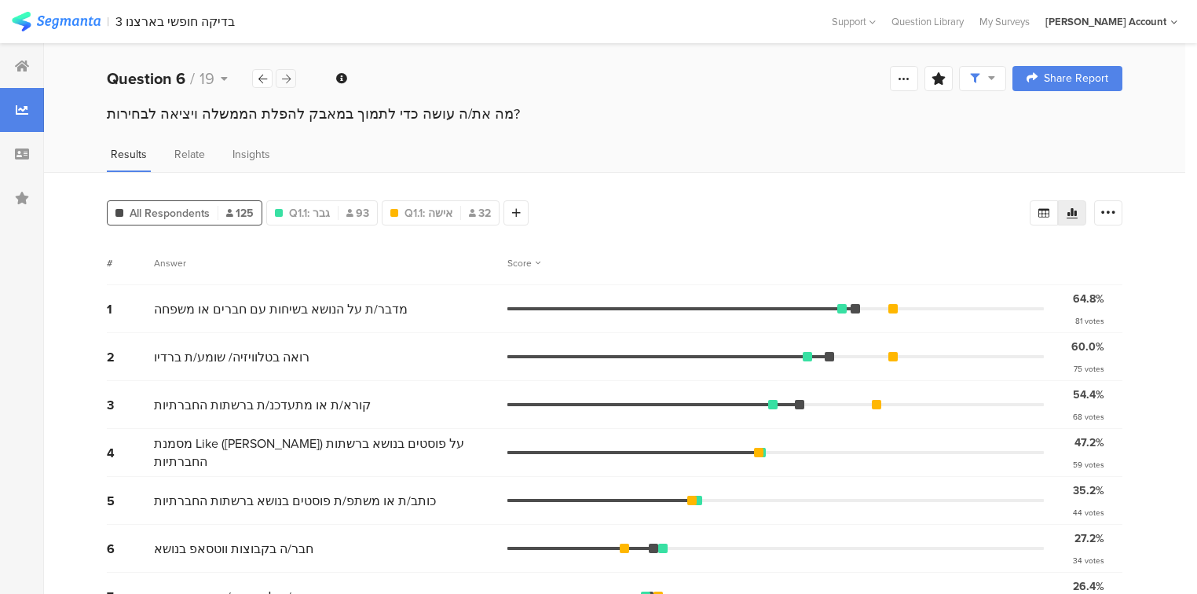
click at [290, 82] on icon at bounding box center [286, 79] width 9 height 10
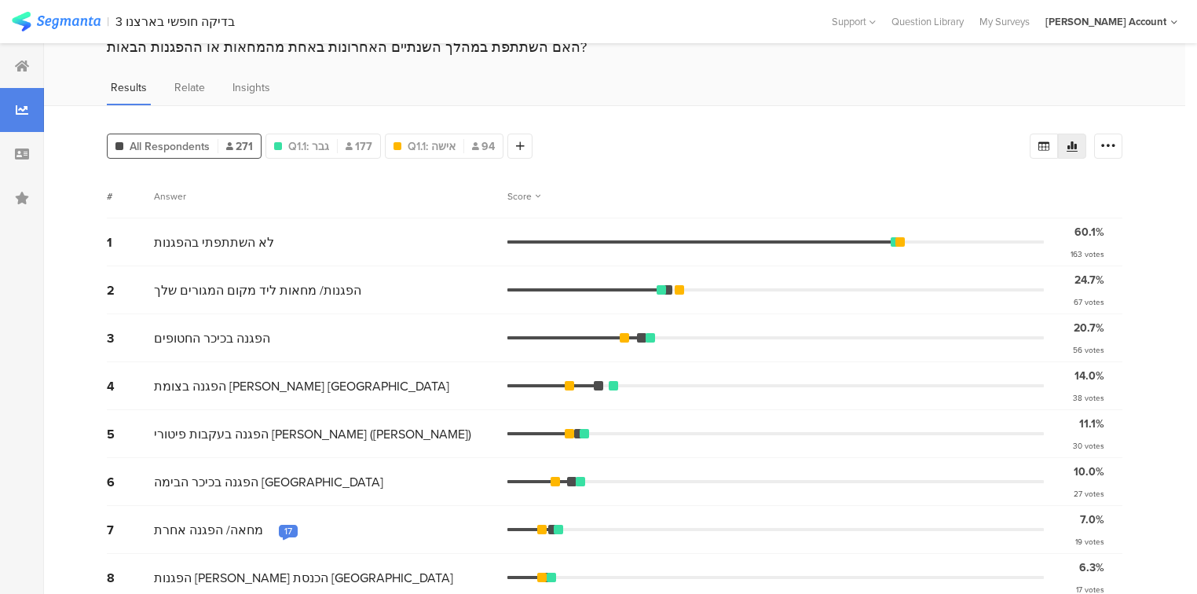
scroll to position [68, 0]
click at [284, 524] on div "17" at bounding box center [288, 530] width 8 height 13
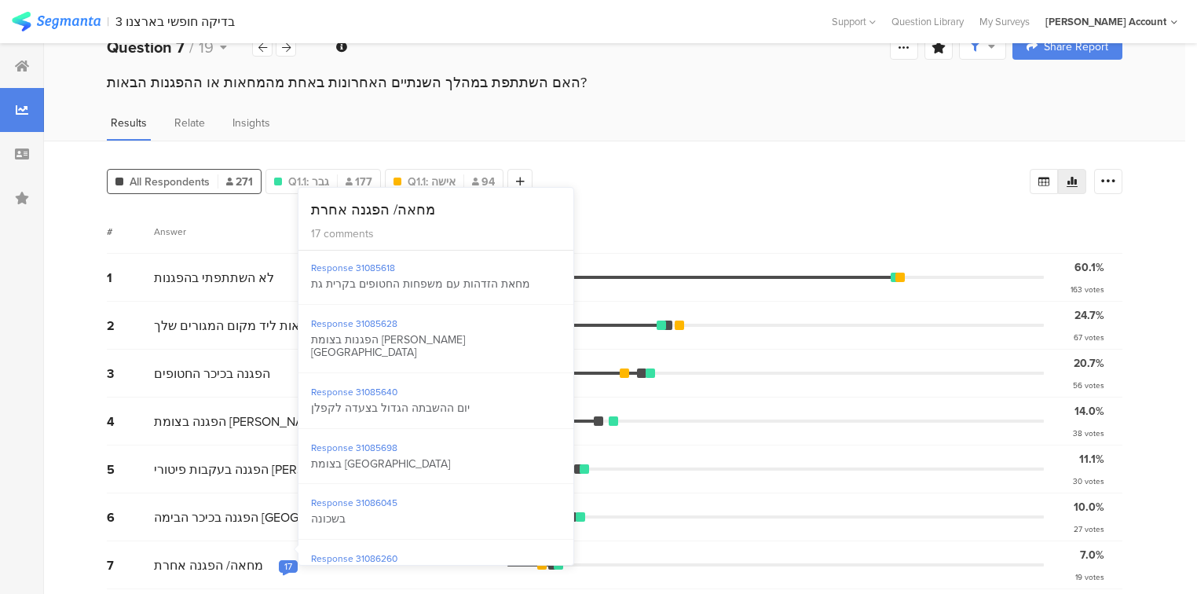
scroll to position [0, 0]
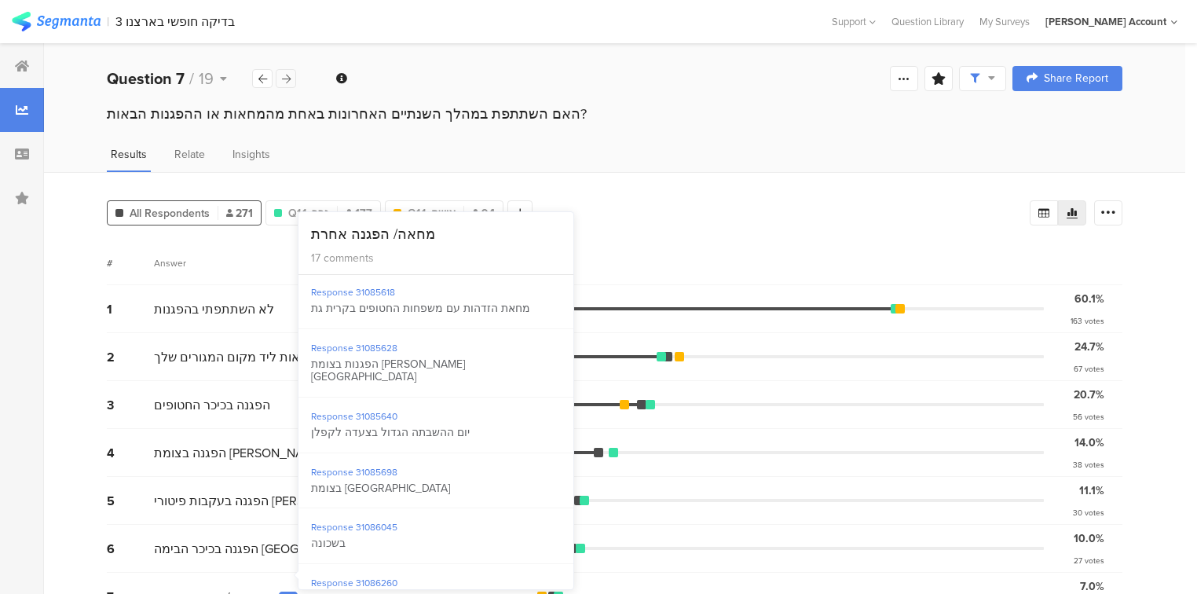
click at [282, 75] on icon at bounding box center [286, 79] width 9 height 10
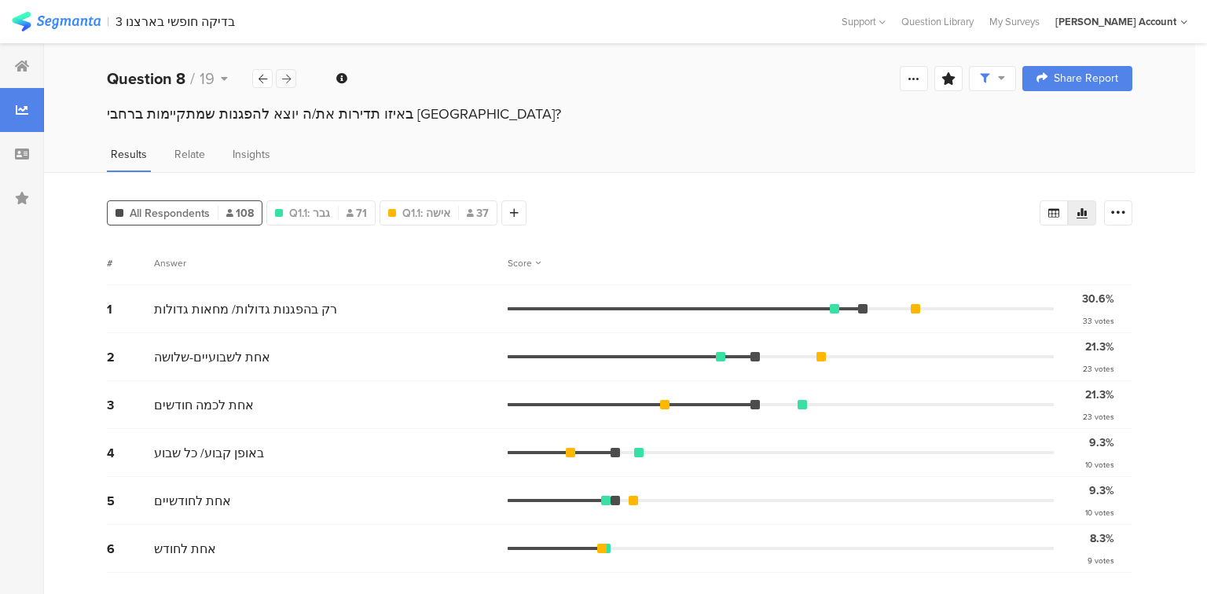
click at [282, 75] on icon at bounding box center [286, 79] width 9 height 10
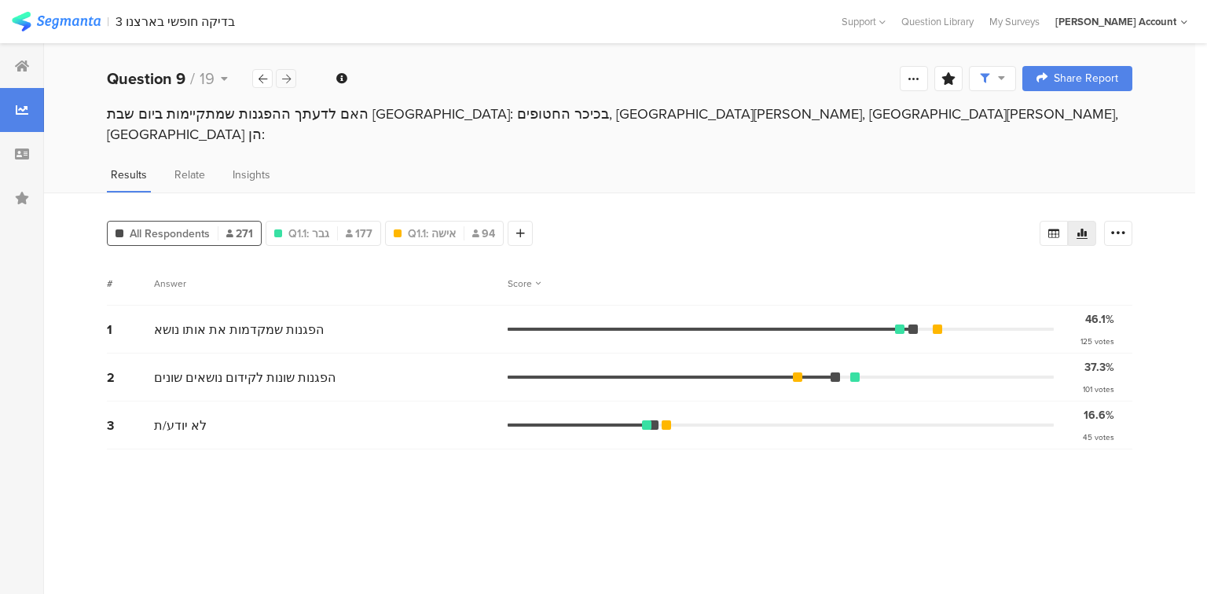
click at [282, 75] on icon at bounding box center [286, 79] width 9 height 10
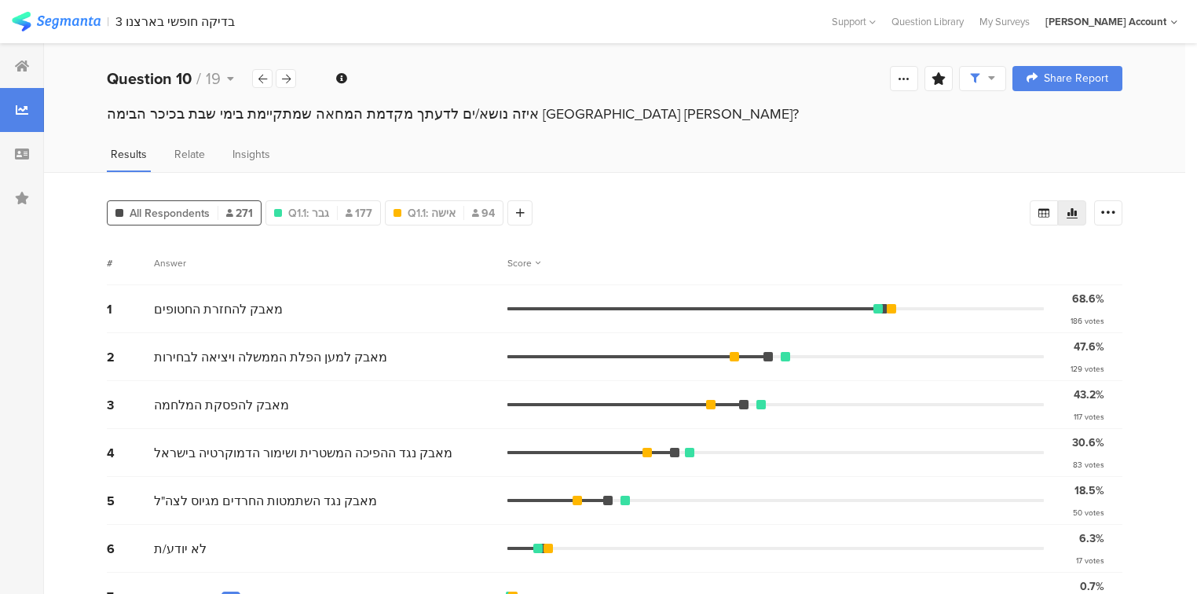
click at [229, 592] on div "2" at bounding box center [231, 598] width 5 height 13
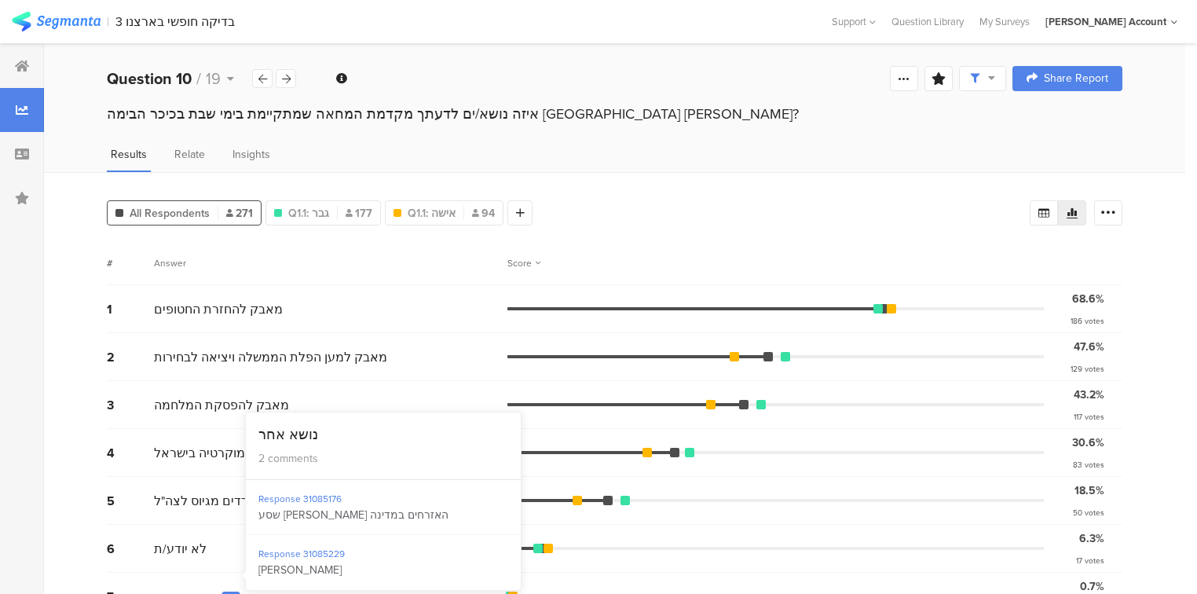
click at [229, 592] on div "2" at bounding box center [231, 598] width 5 height 13
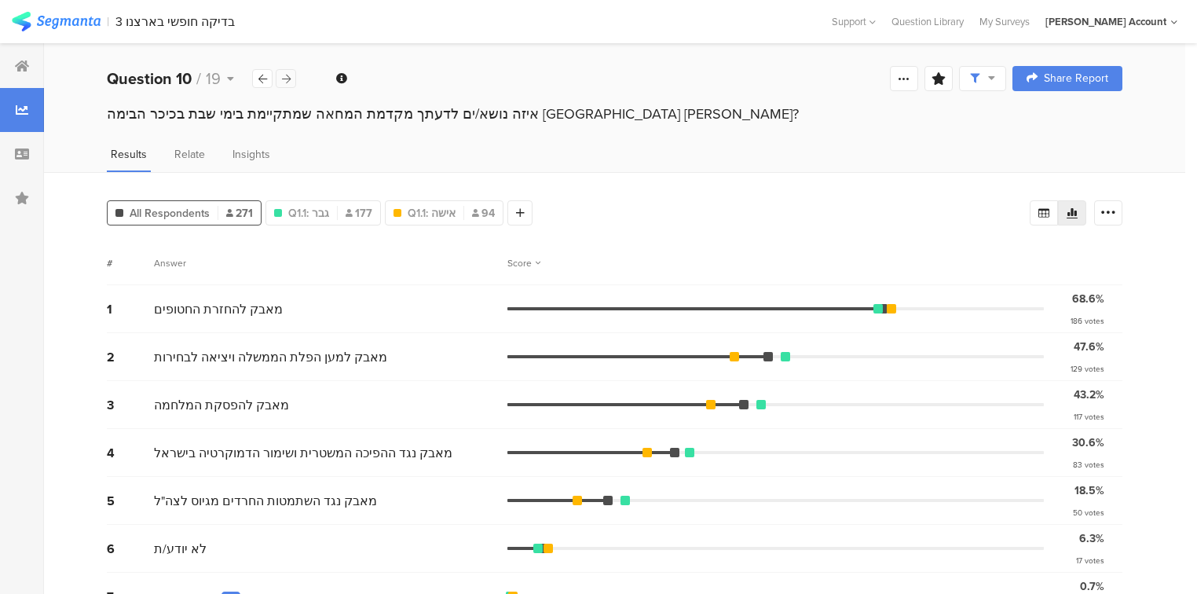
click at [292, 77] on div at bounding box center [286, 78] width 20 height 19
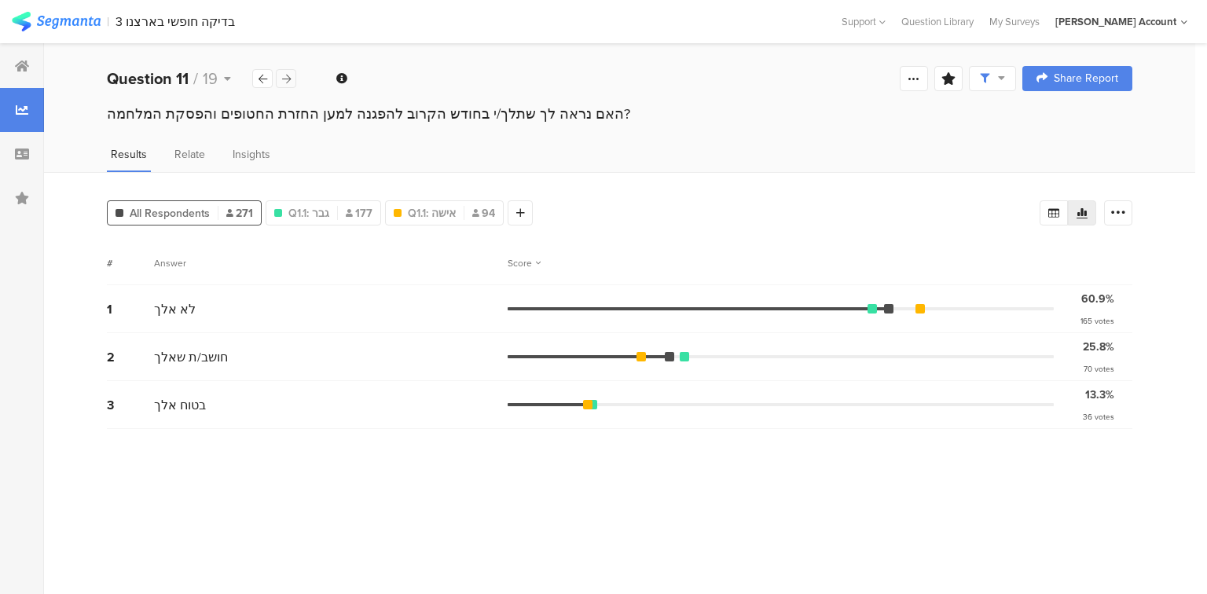
click at [292, 77] on div at bounding box center [286, 78] width 20 height 19
click at [264, 79] on icon at bounding box center [262, 79] width 9 height 10
click at [284, 81] on icon at bounding box center [286, 79] width 9 height 10
click at [267, 82] on div at bounding box center [262, 78] width 20 height 19
click at [289, 82] on icon at bounding box center [286, 79] width 9 height 10
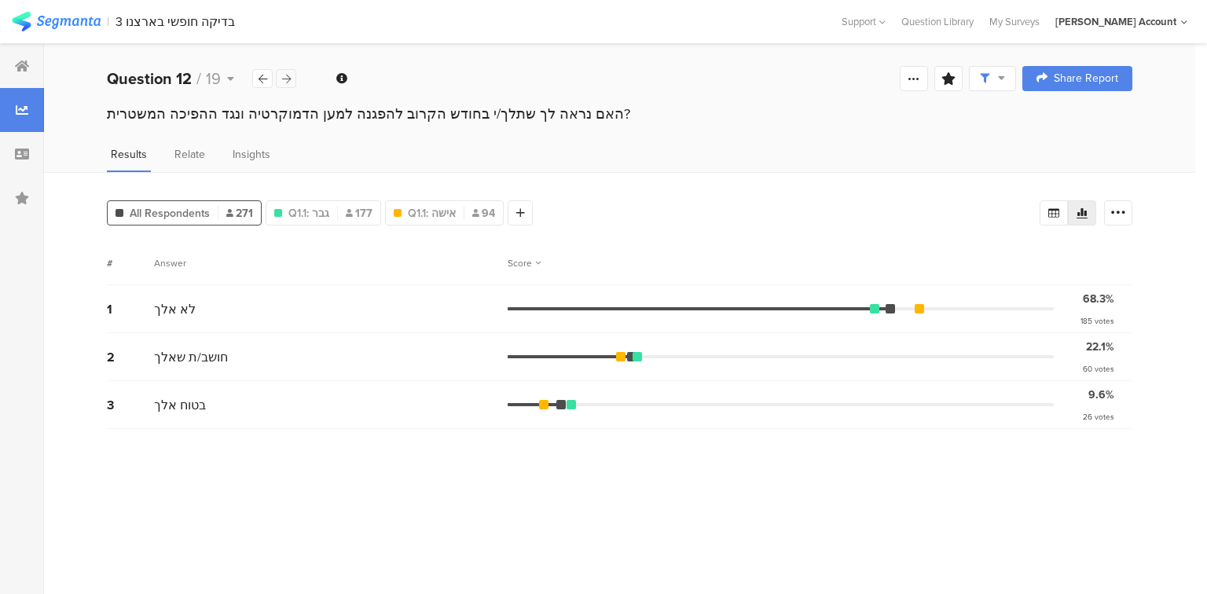
click at [289, 82] on icon at bounding box center [286, 79] width 9 height 10
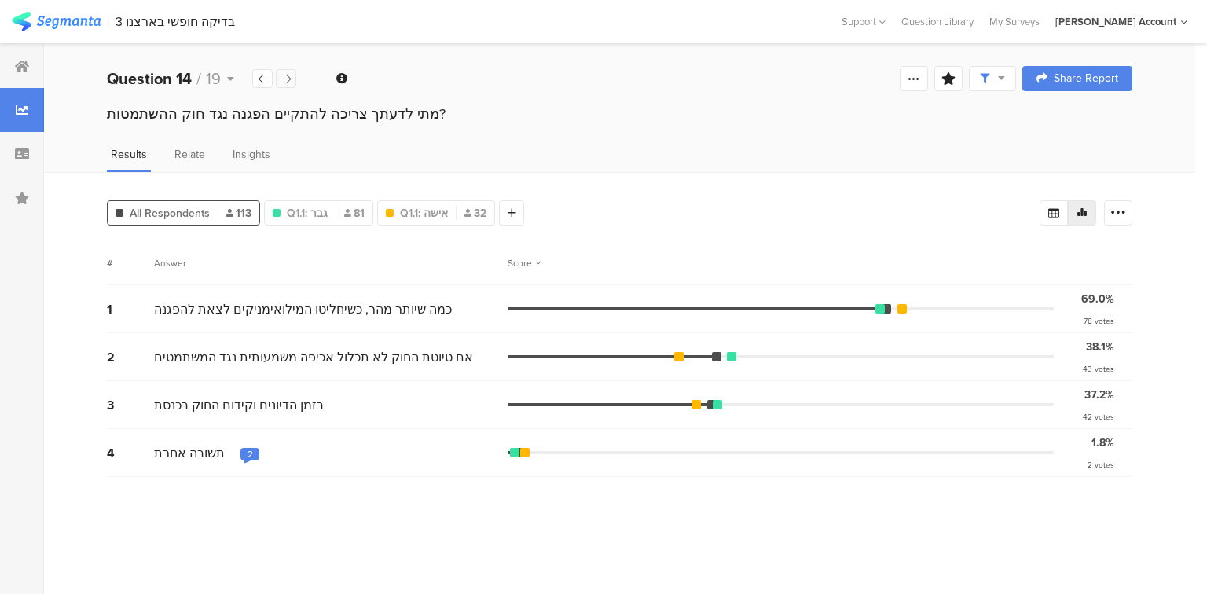
click at [286, 87] on div at bounding box center [286, 78] width 20 height 19
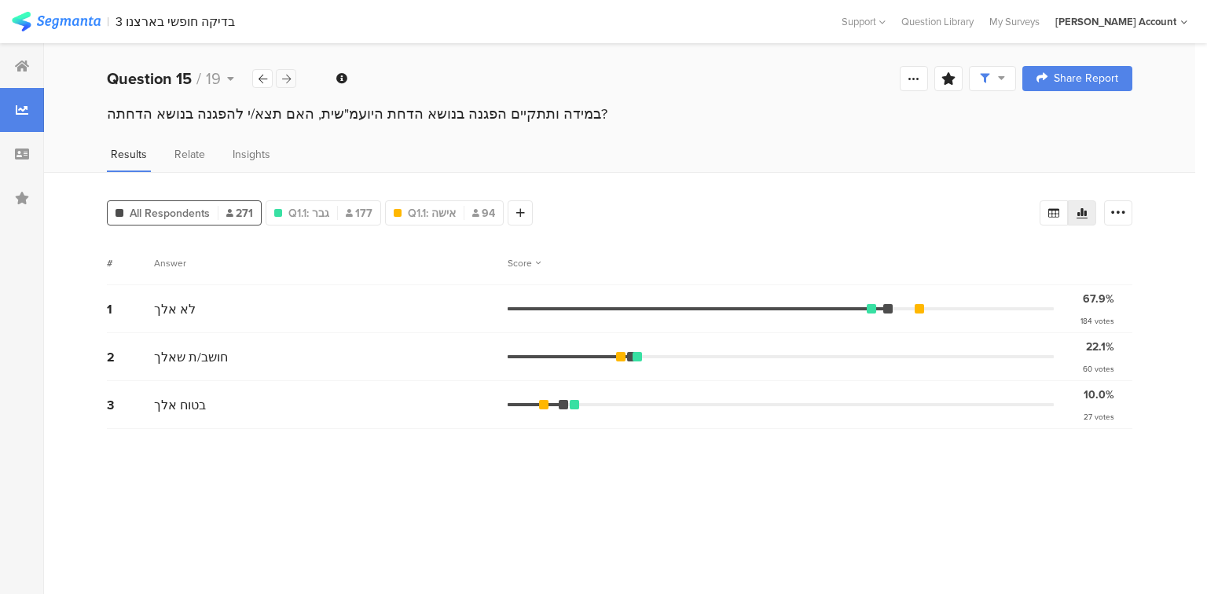
click at [286, 87] on div at bounding box center [286, 78] width 20 height 19
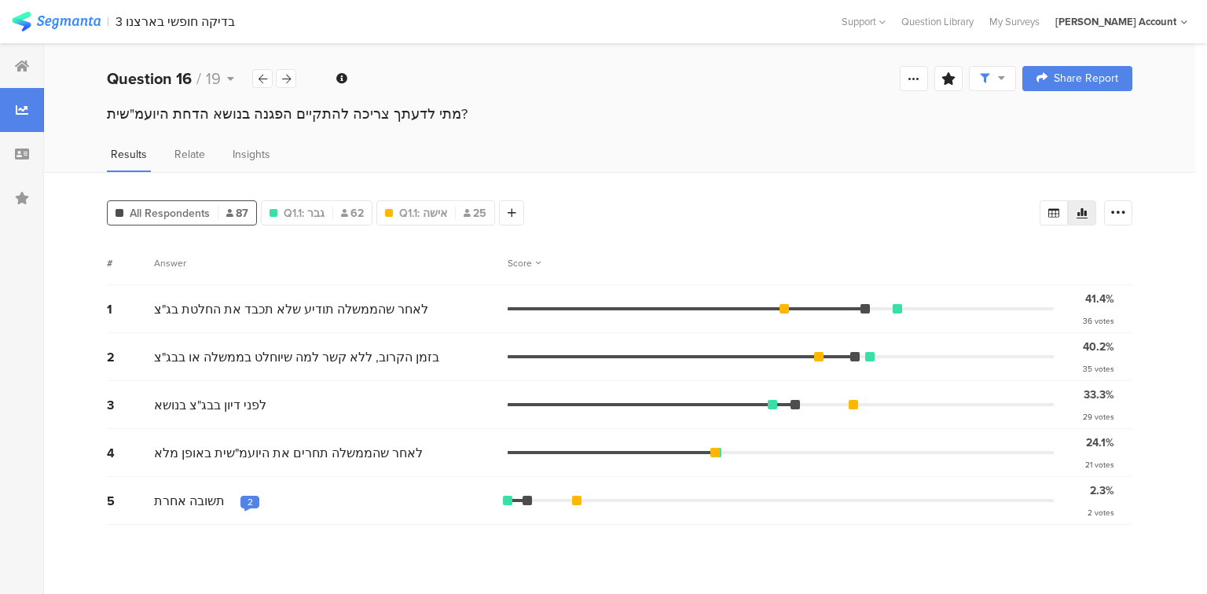
click at [247, 496] on div "2" at bounding box center [249, 502] width 5 height 13
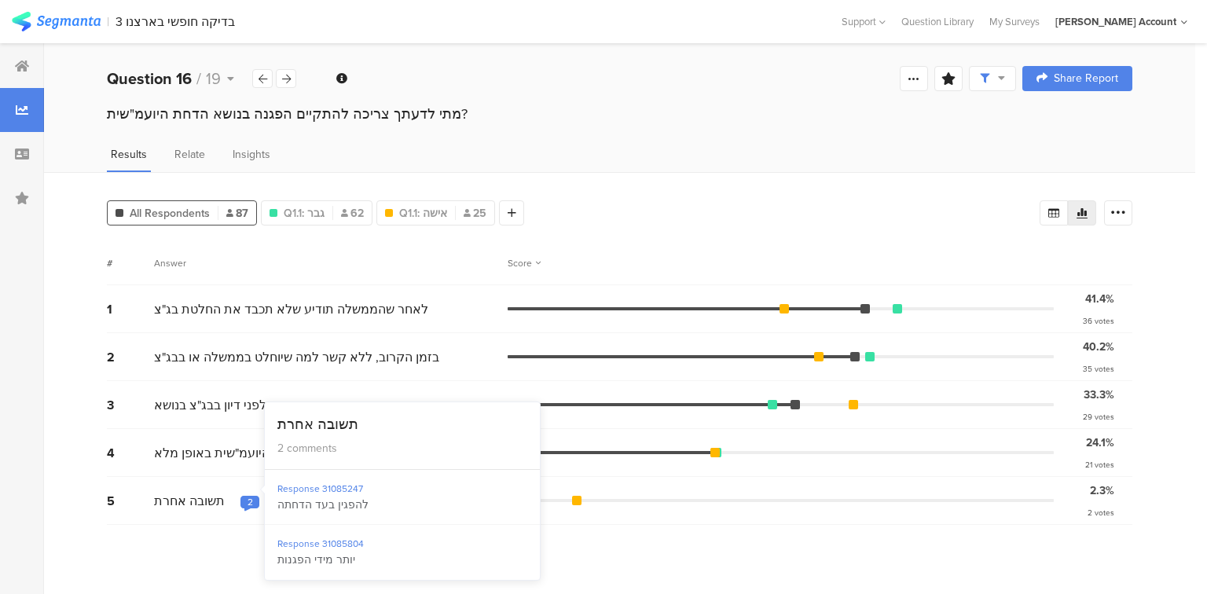
click at [247, 496] on div "2" at bounding box center [249, 502] width 5 height 13
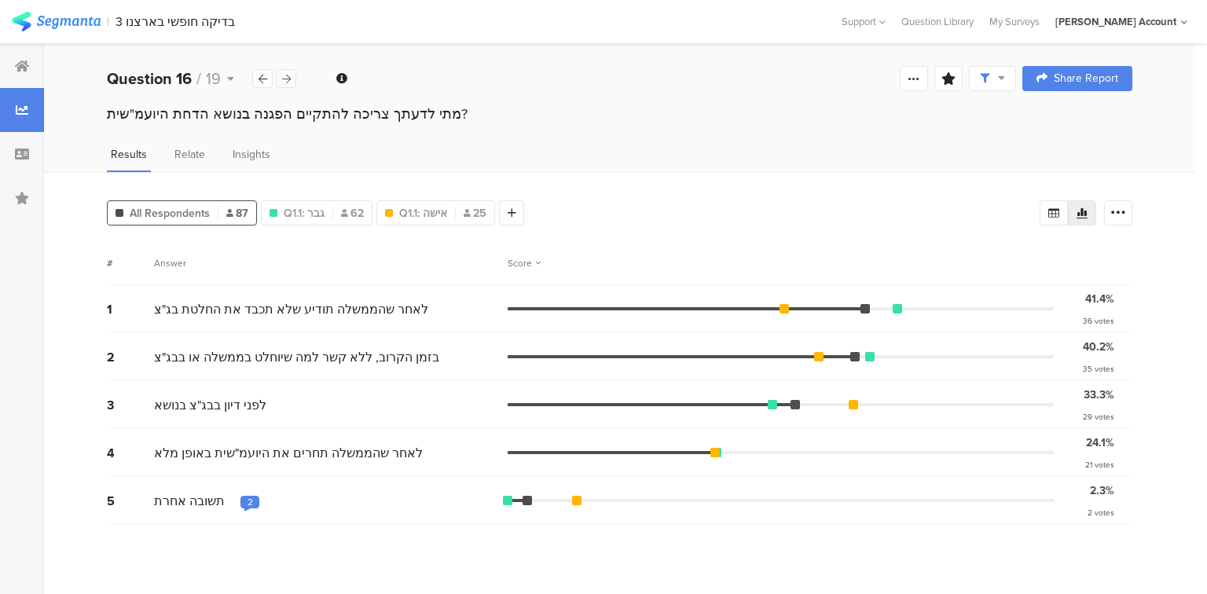
click at [284, 79] on icon at bounding box center [286, 79] width 9 height 10
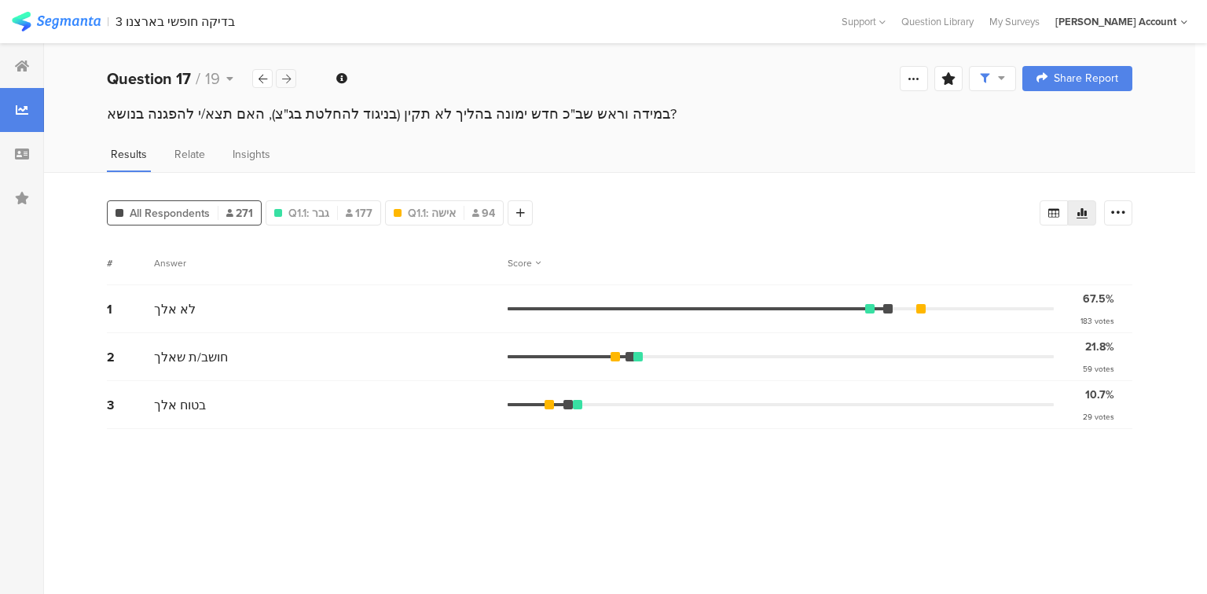
click at [284, 79] on icon at bounding box center [286, 79] width 9 height 10
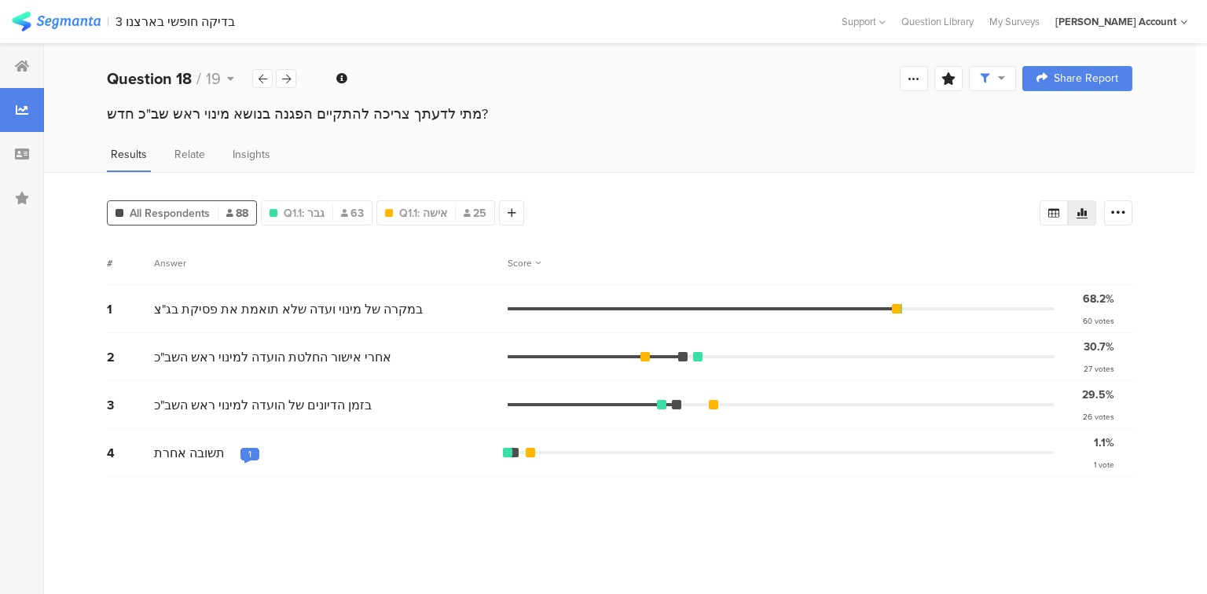
click at [243, 448] on div "1" at bounding box center [249, 456] width 19 height 16
click at [287, 79] on icon at bounding box center [286, 79] width 9 height 10
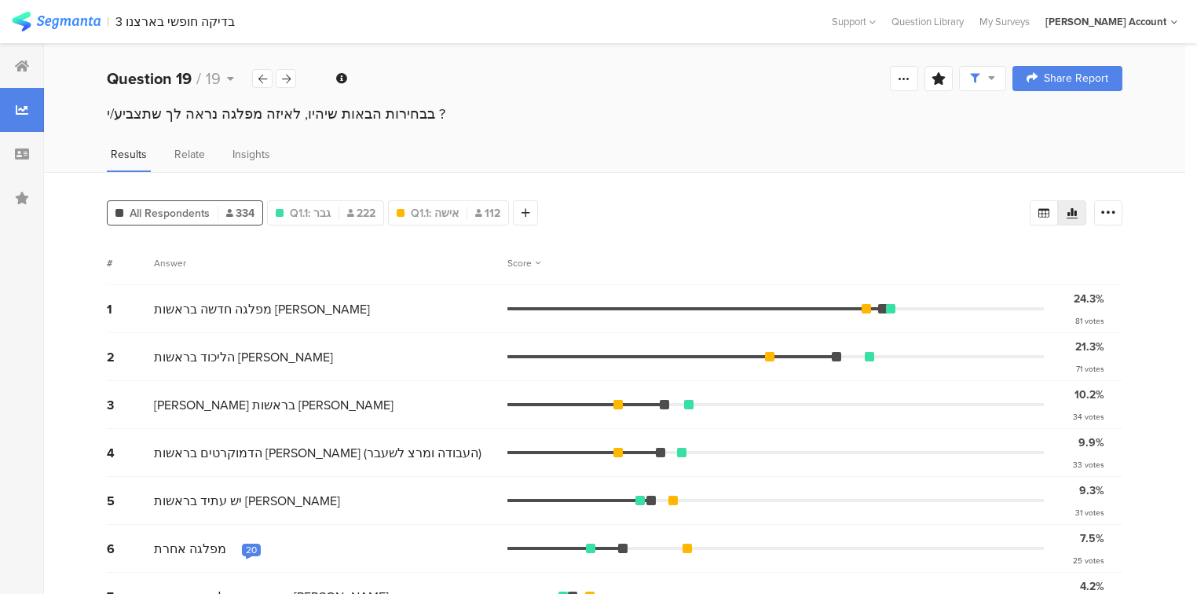
click at [246, 544] on div "20" at bounding box center [251, 550] width 11 height 13
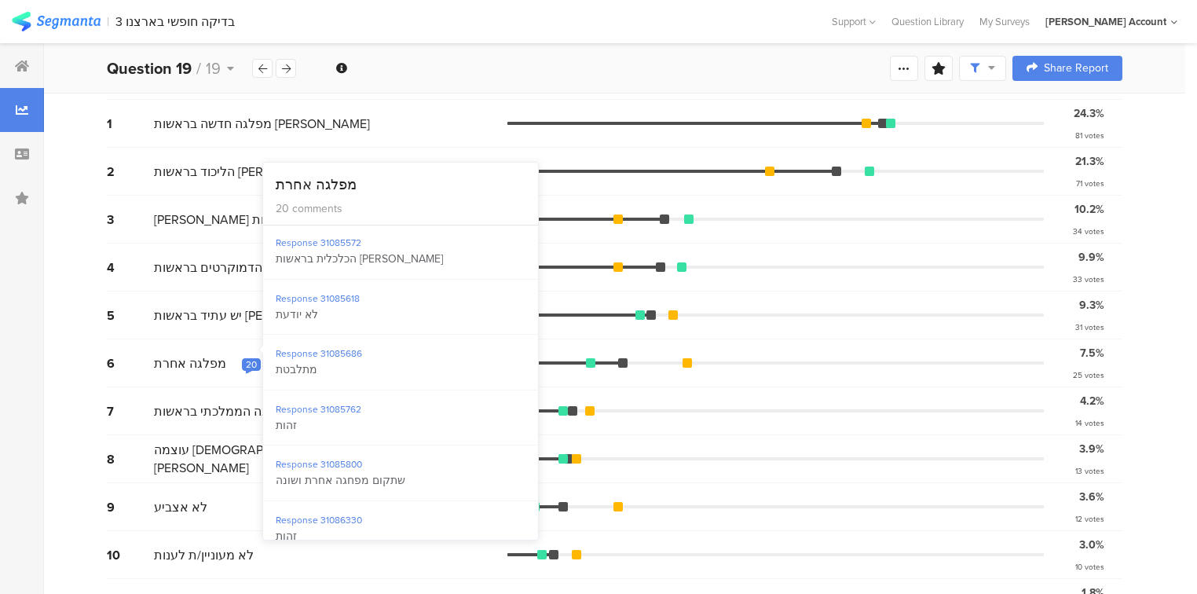
scroll to position [189, 0]
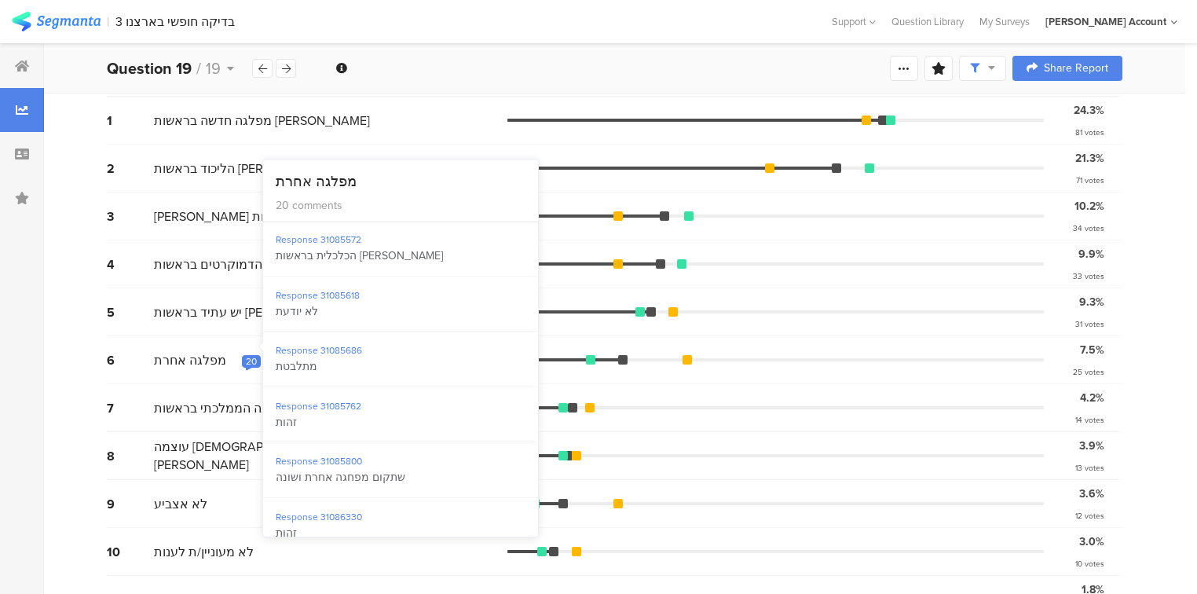
click at [576, 432] on div "8 עוצמה יהודית בראשות איתמר בן גביר 3.9% 13 votes" at bounding box center [615, 456] width 1016 height 48
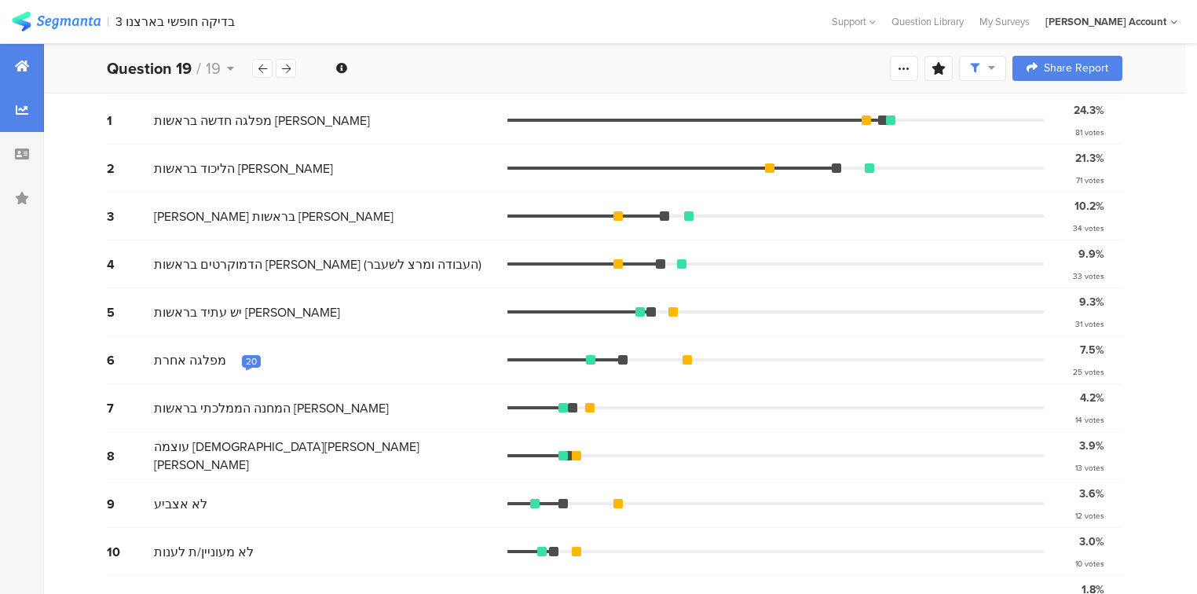
click at [5, 59] on div at bounding box center [22, 66] width 44 height 44
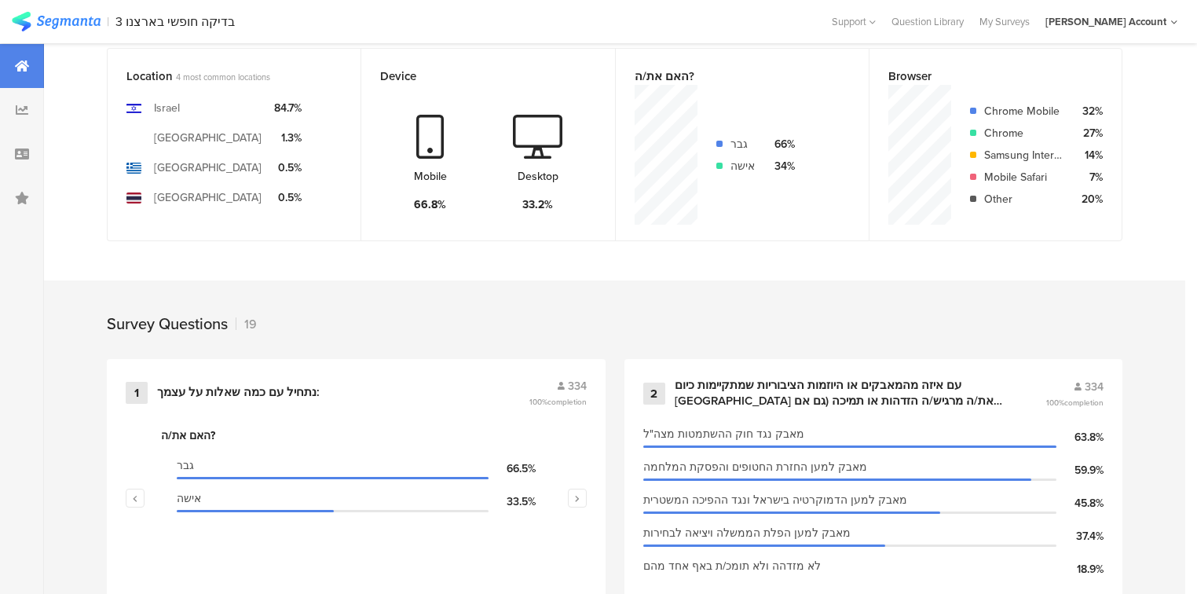
scroll to position [503, 0]
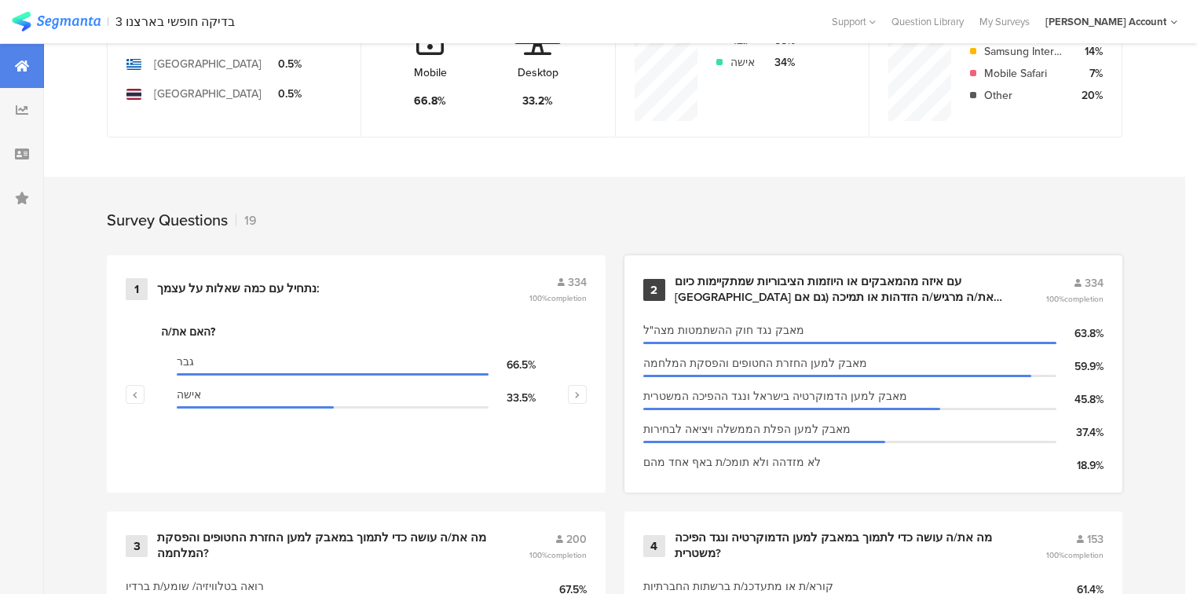
click at [742, 283] on div "עם איזה מהמאבקים או היוזמות הציבוריות שמתקיימות כיום בישראל את/ה מרגיש/ה הזדהות…" at bounding box center [842, 289] width 334 height 31
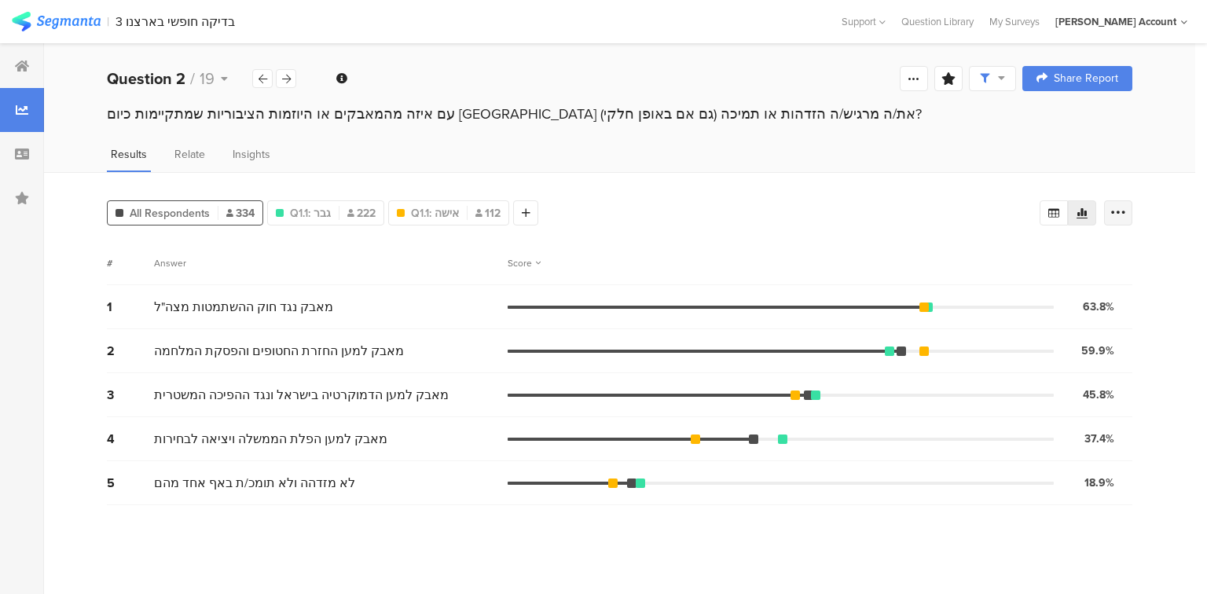
click at [1115, 216] on icon at bounding box center [1118, 213] width 16 height 16
click at [1105, 320] on span at bounding box center [1107, 323] width 24 height 13
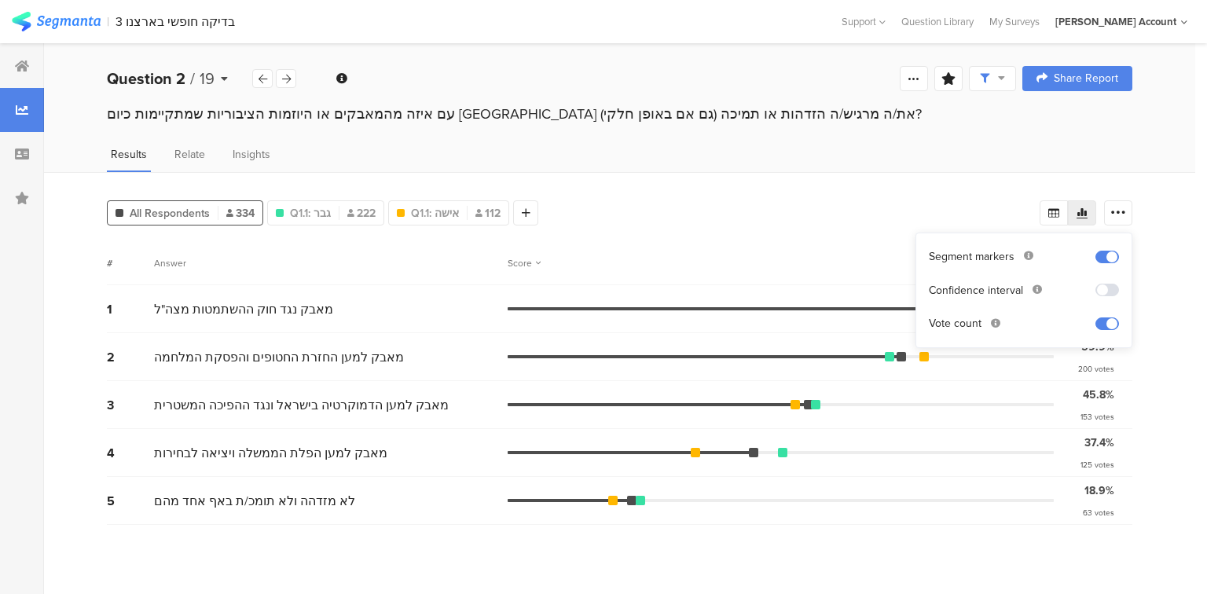
click at [211, 86] on span "19" at bounding box center [207, 79] width 15 height 24
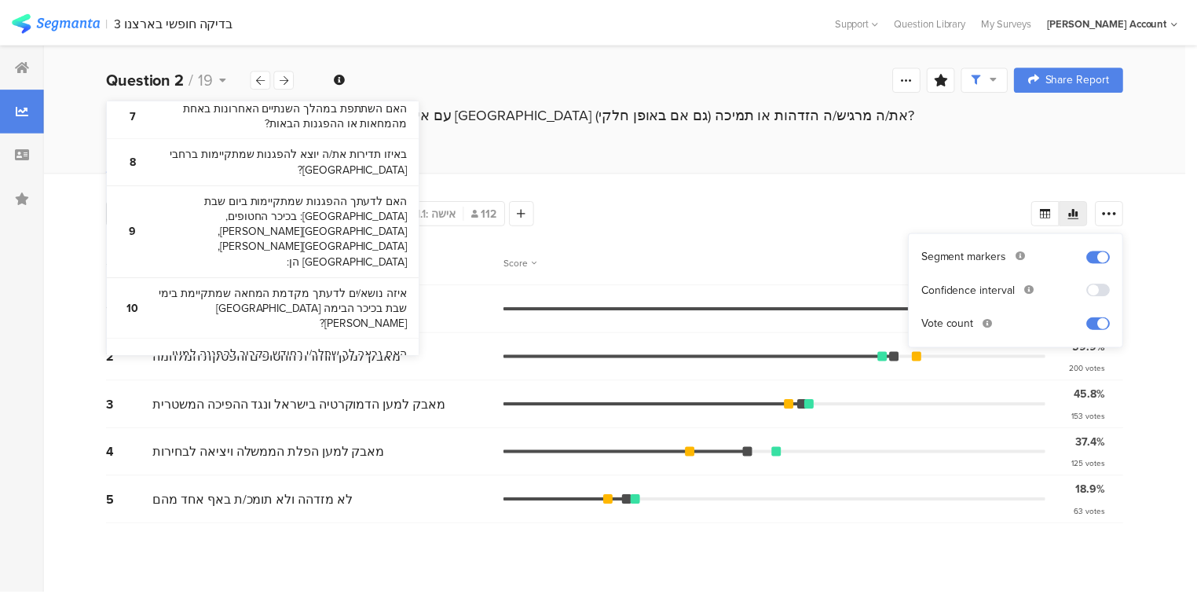
scroll to position [955, 0]
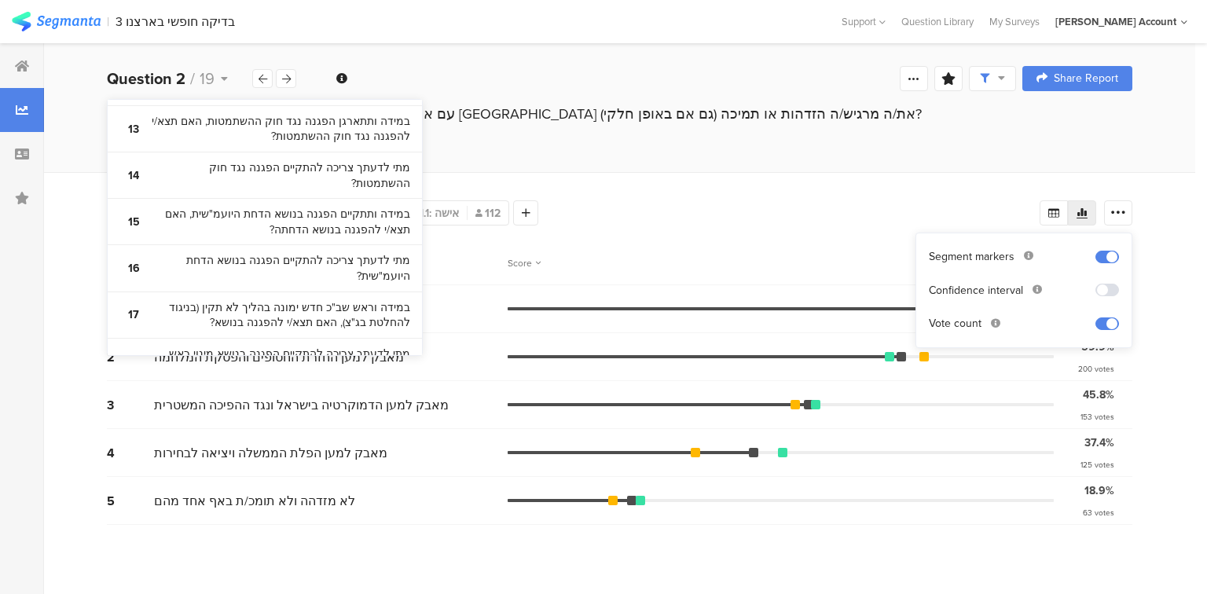
click at [276, 385] on section "19 בבחירות הבאות שיהיו, לאיזה מפלגה נראה לך שתצביע/י ?" at bounding box center [265, 408] width 314 height 46
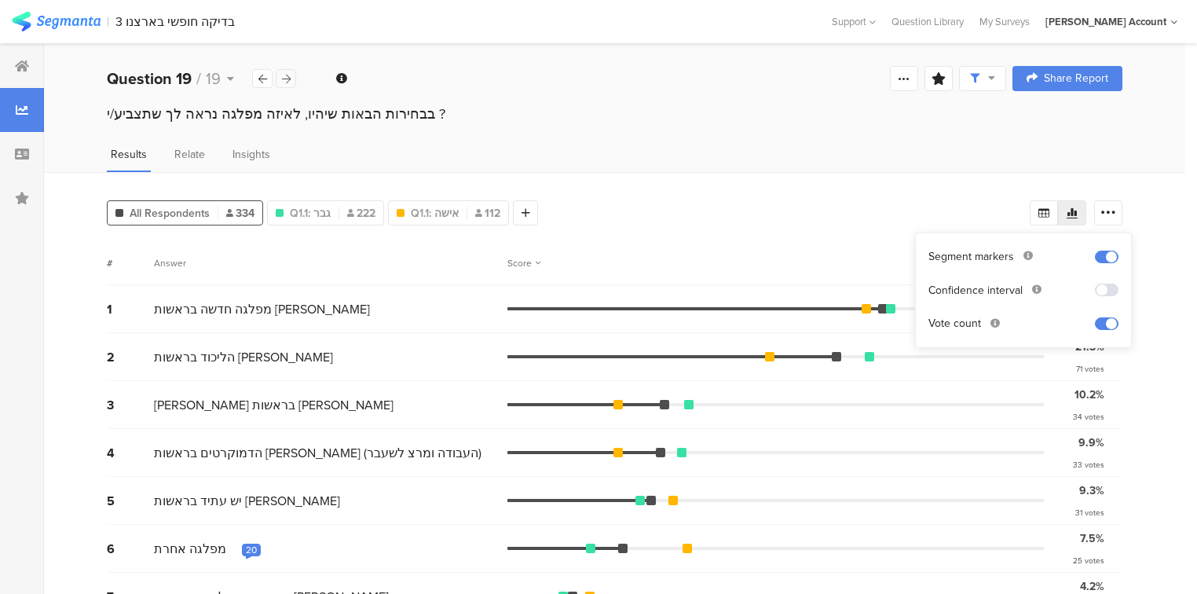
click at [291, 84] on div at bounding box center [286, 78] width 20 height 19
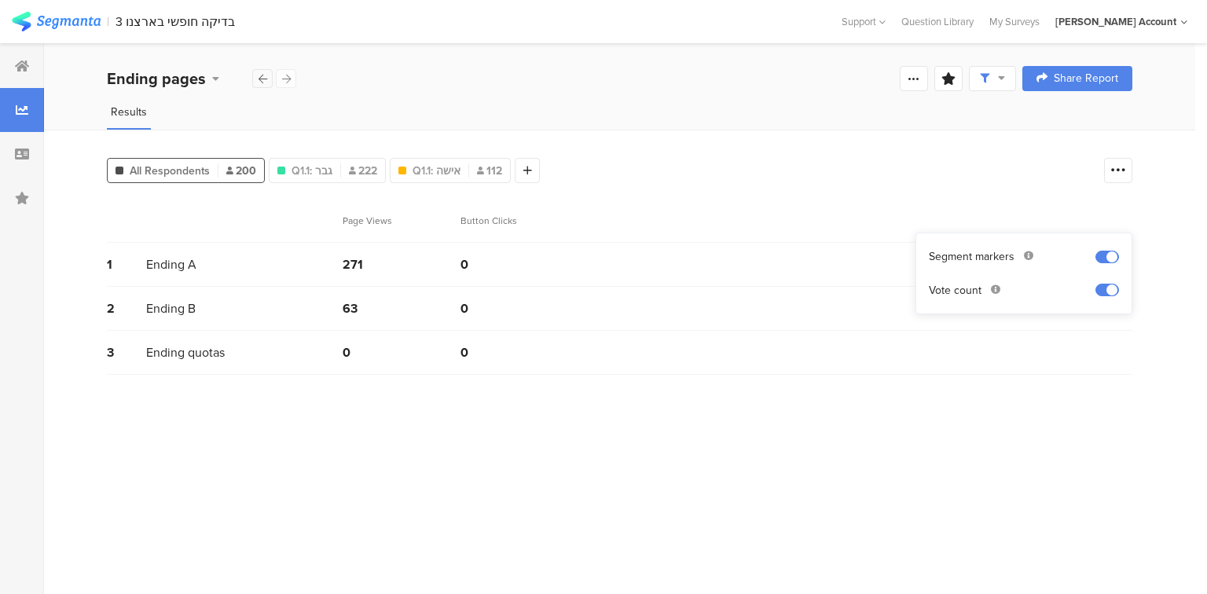
click at [260, 82] on icon at bounding box center [262, 79] width 9 height 10
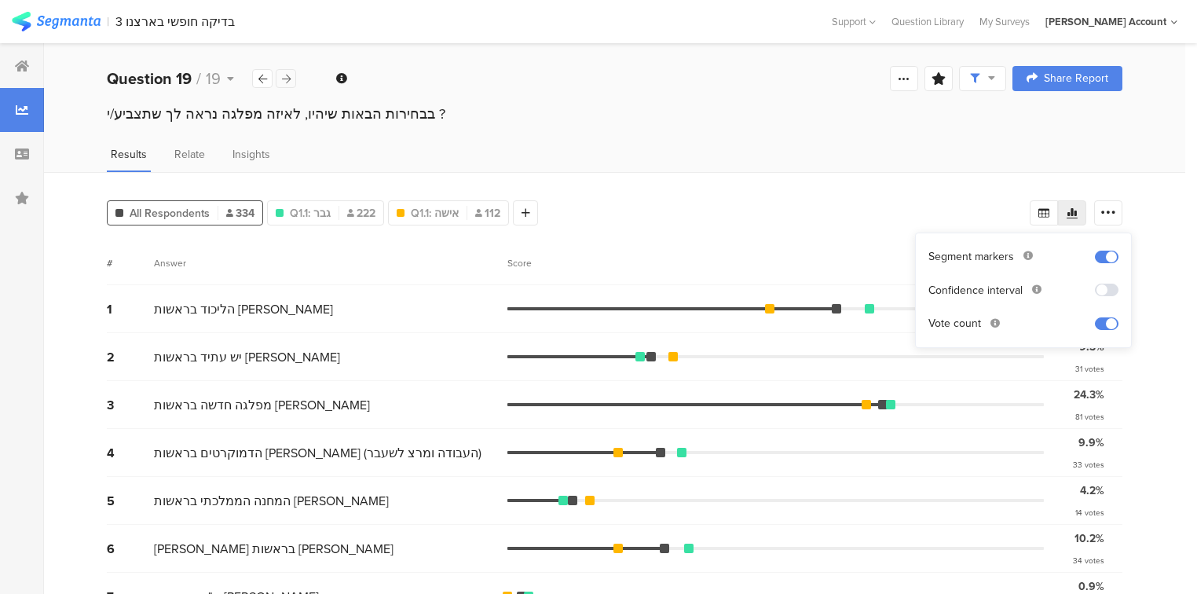
click at [285, 82] on icon at bounding box center [286, 79] width 9 height 10
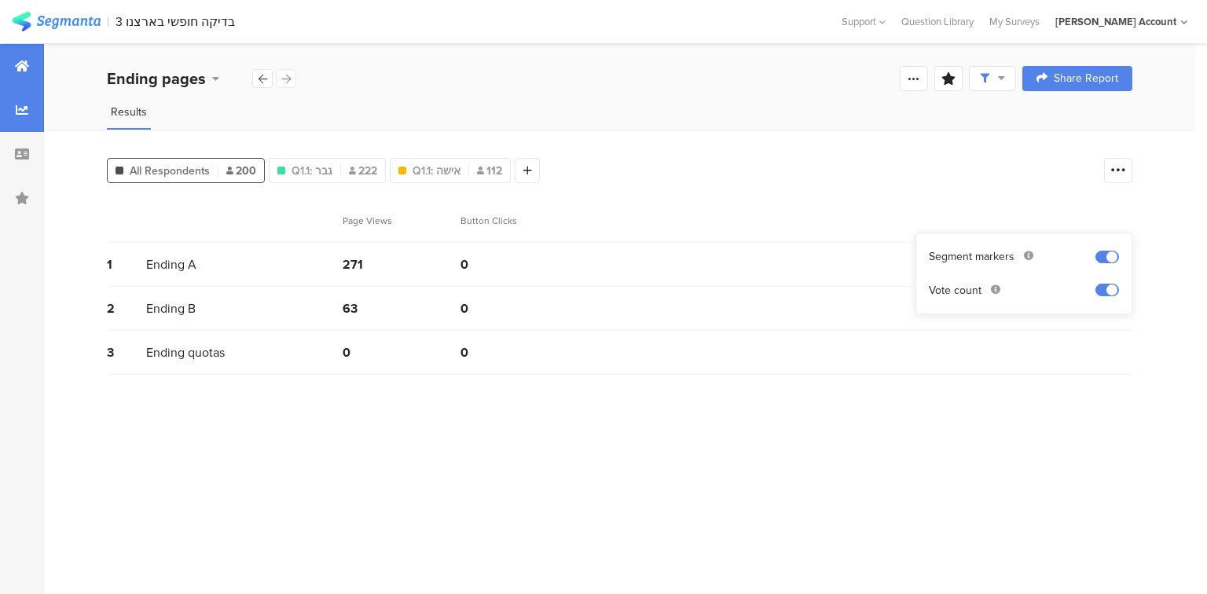
click at [22, 66] on icon at bounding box center [22, 66] width 14 height 13
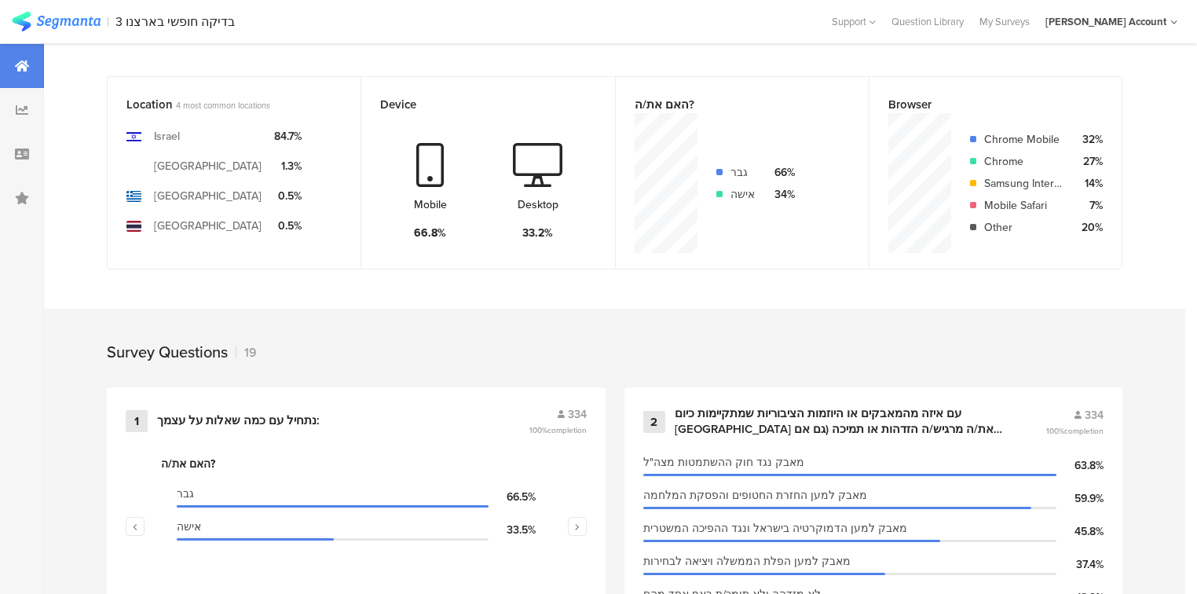
scroll to position [189, 0]
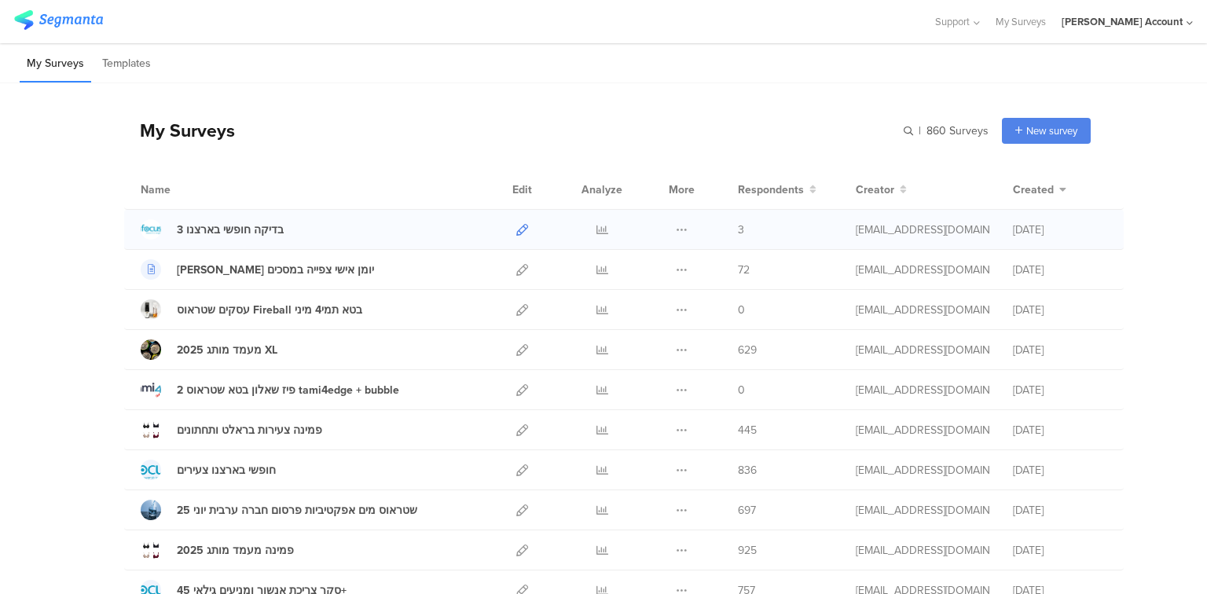
click at [520, 227] on icon at bounding box center [522, 230] width 12 height 12
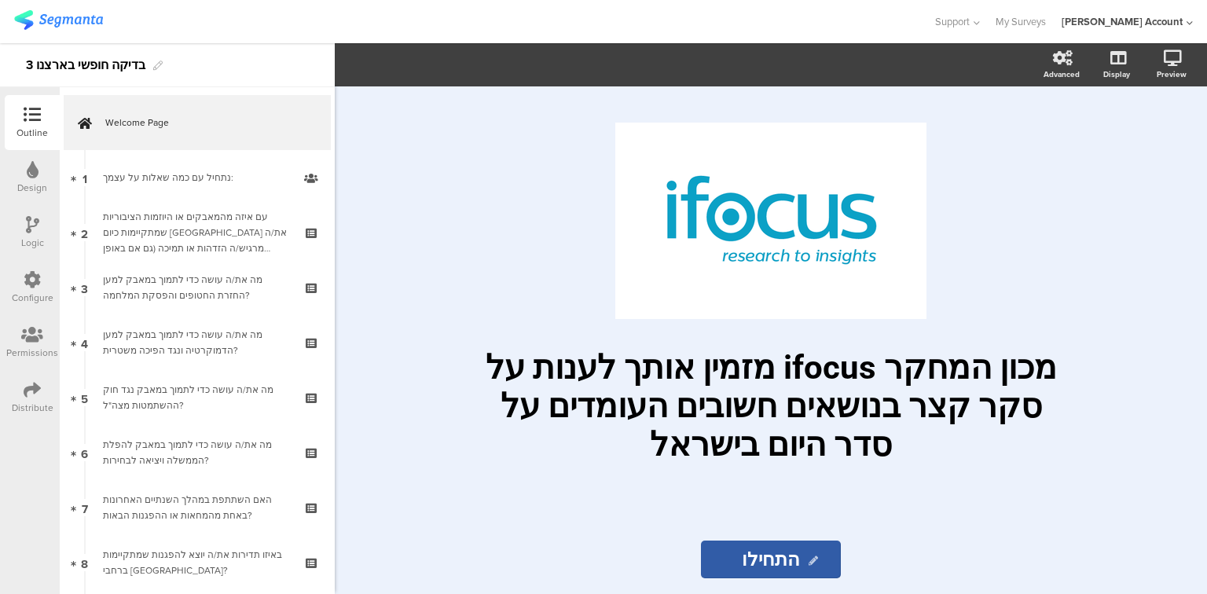
click at [47, 389] on div "Distribute" at bounding box center [32, 397] width 55 height 55
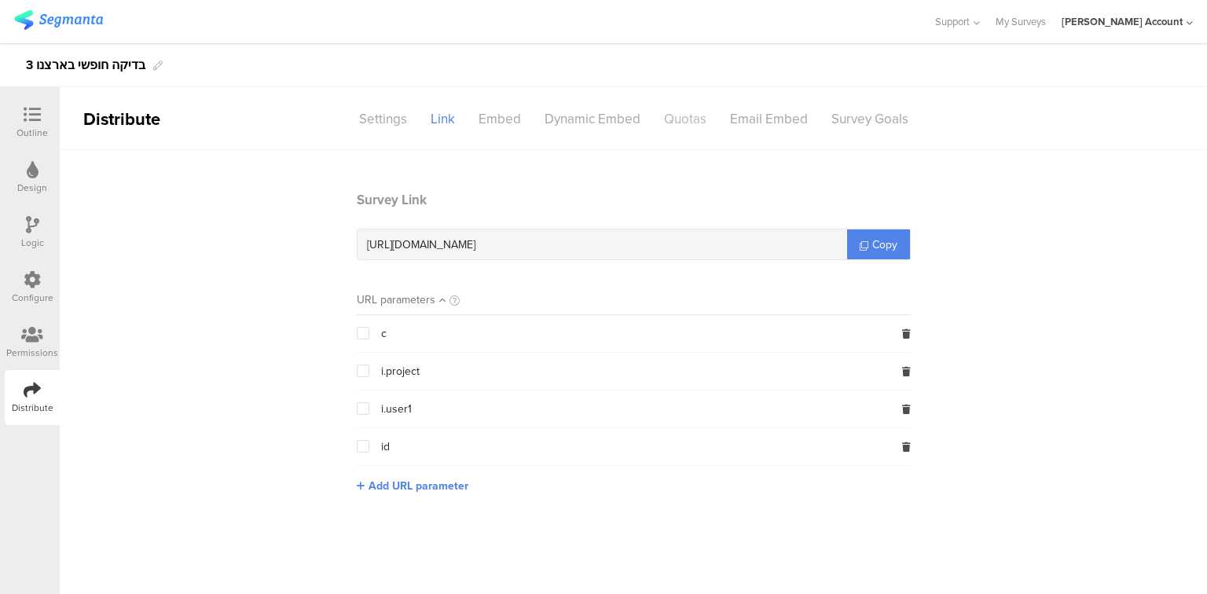
click at [686, 116] on div "Quotas" at bounding box center [685, 118] width 66 height 27
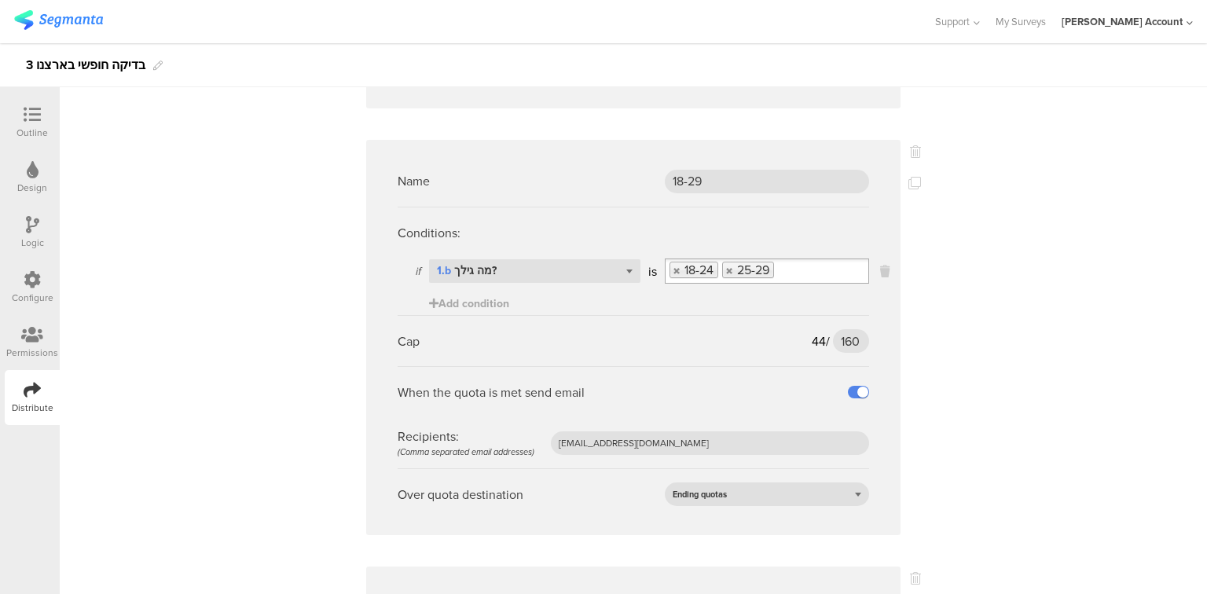
scroll to position [4839, 0]
